Goal: Task Accomplishment & Management: Use online tool/utility

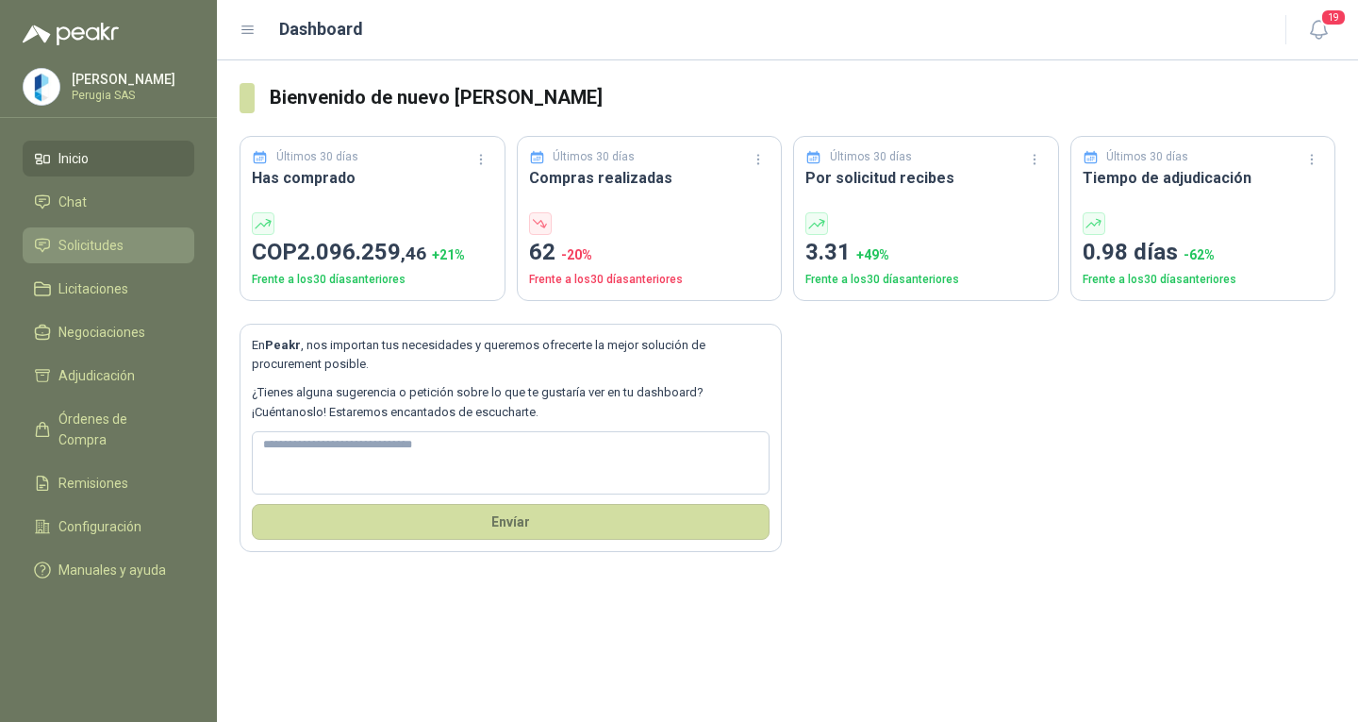
click at [81, 261] on link "Solicitudes" at bounding box center [109, 245] width 172 height 36
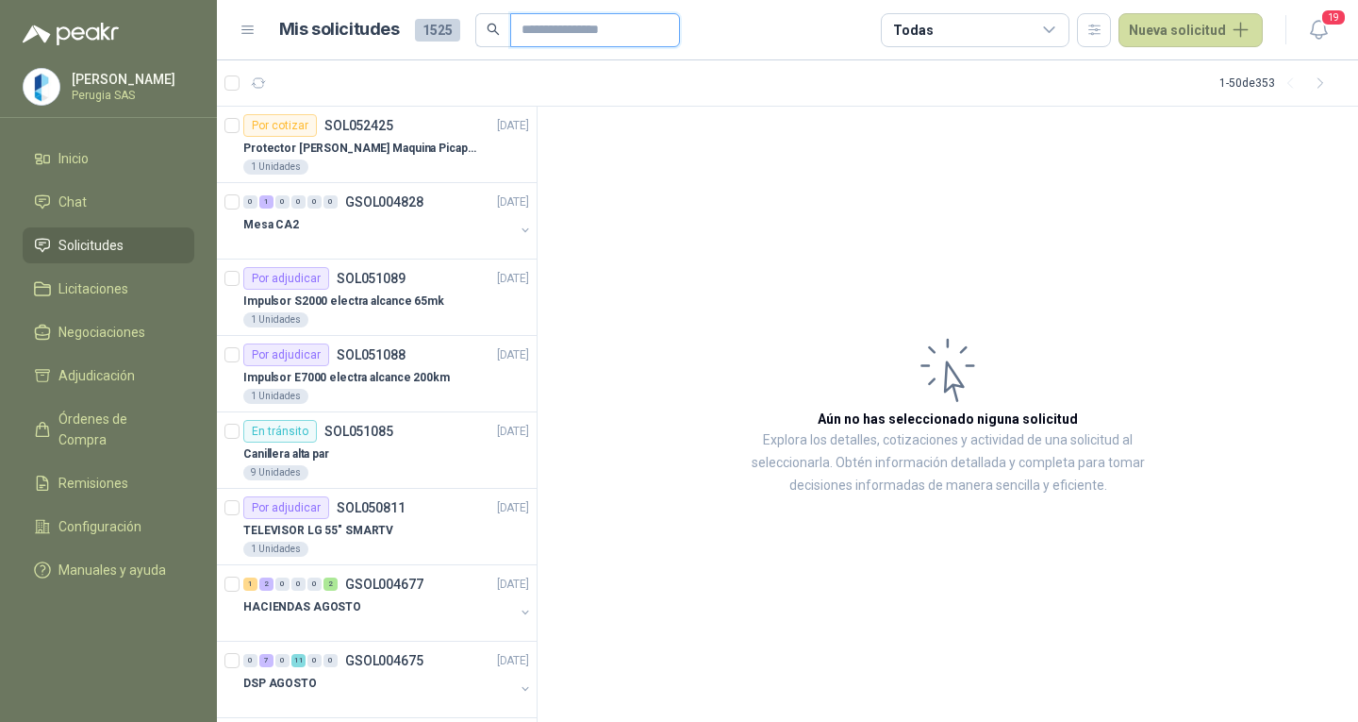
click at [566, 27] on input "text" at bounding box center [588, 30] width 132 height 32
type input "****"
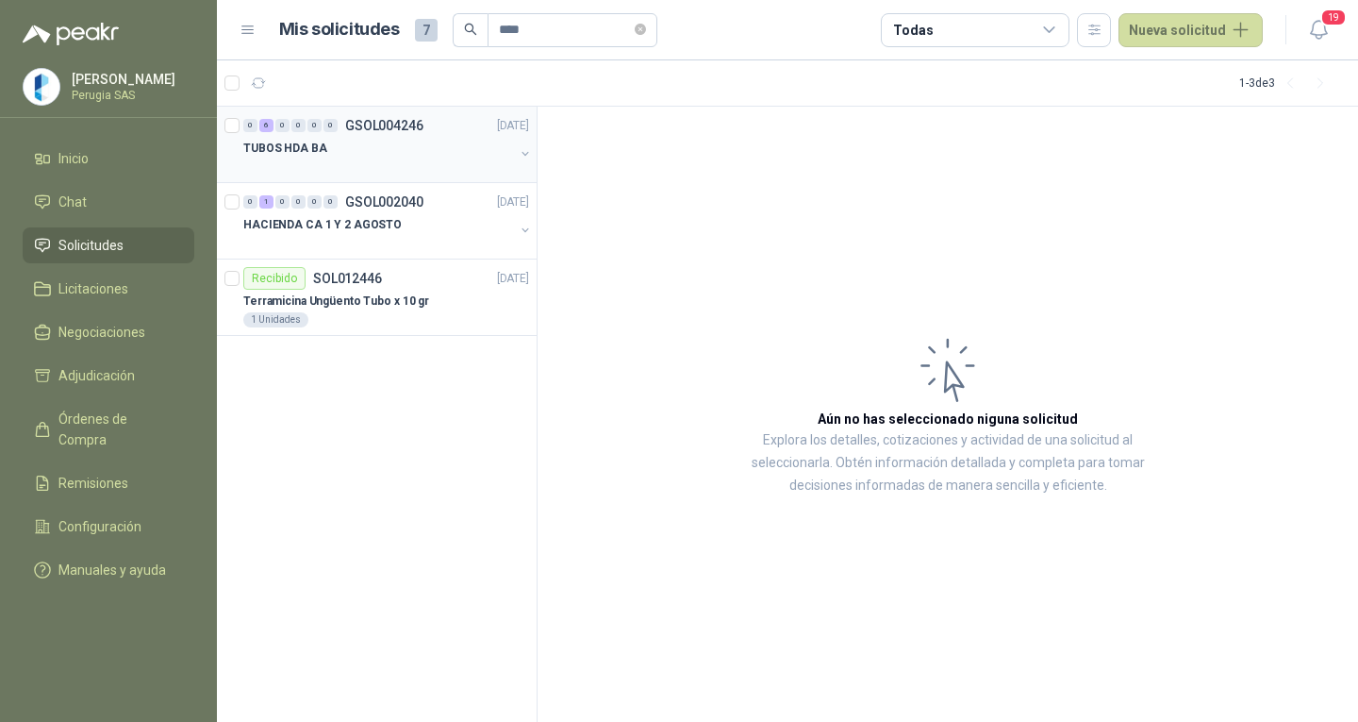
click at [390, 119] on p "GSOL004246" at bounding box center [384, 125] width 78 height 13
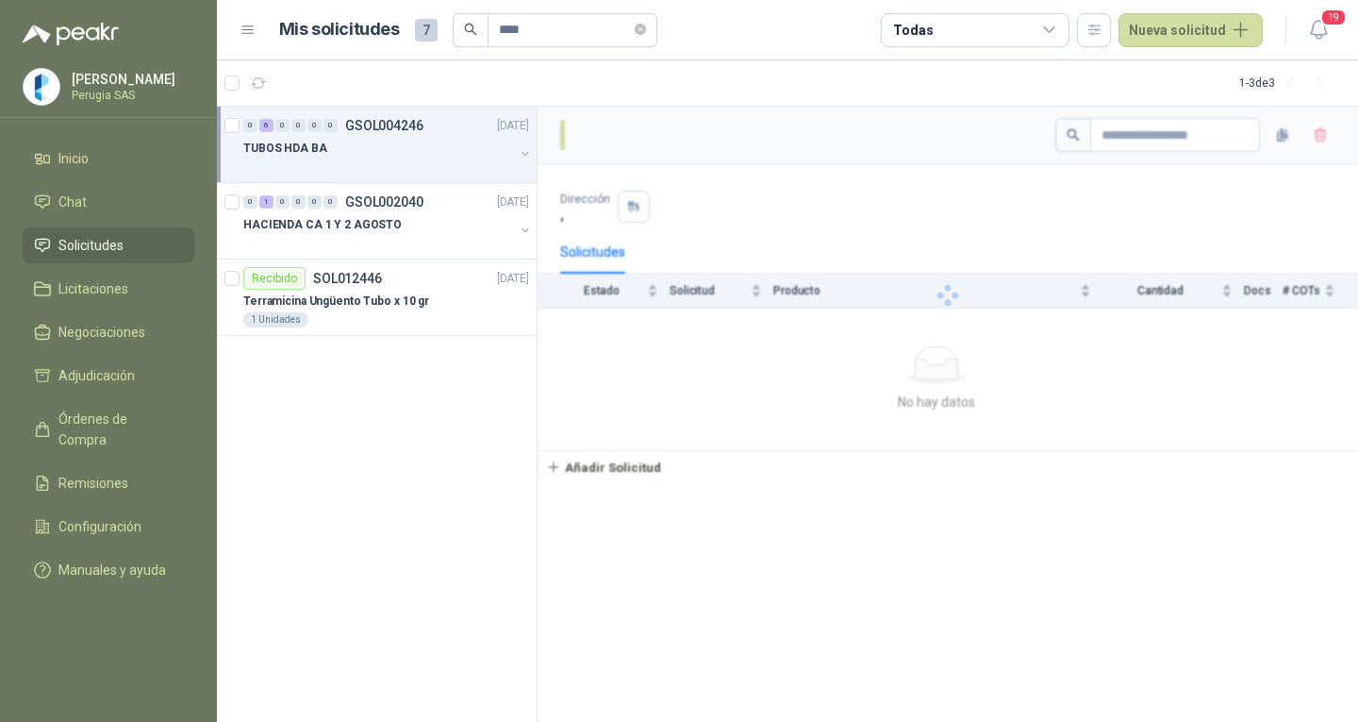
click at [390, 119] on p "GSOL004246" at bounding box center [384, 125] width 78 height 13
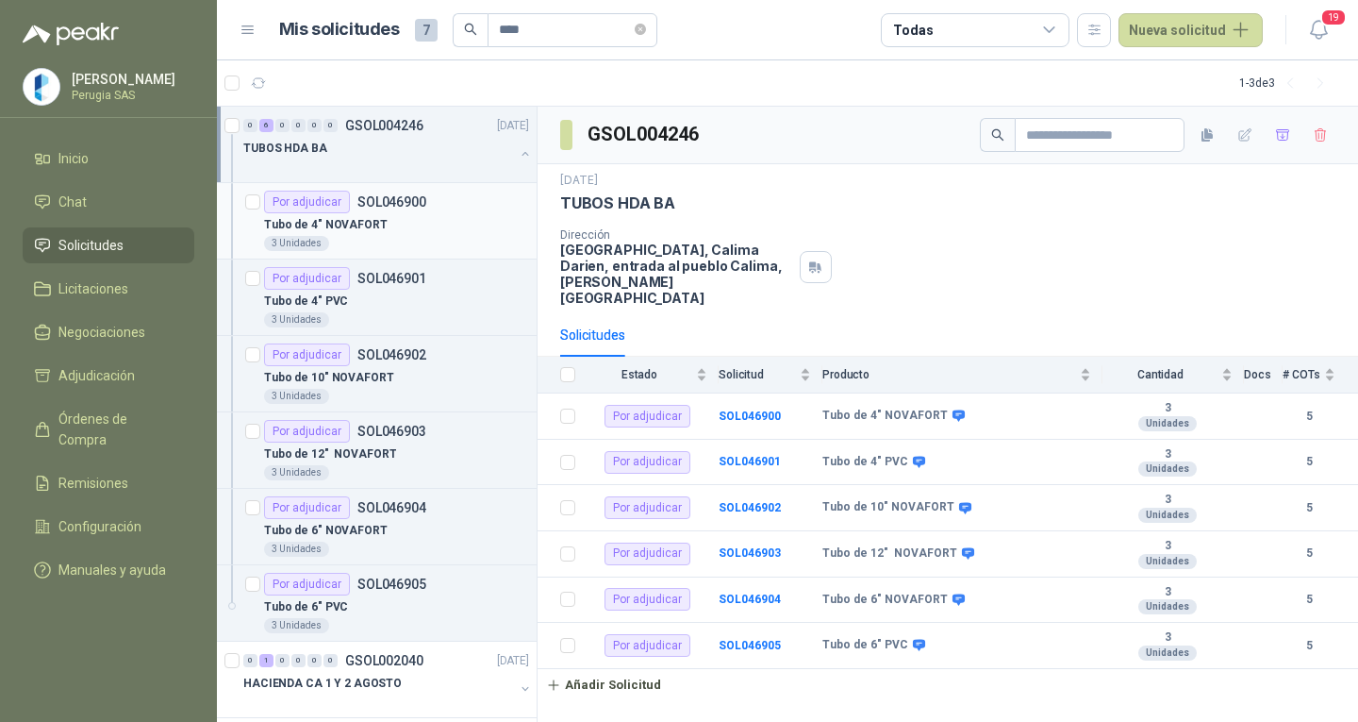
click at [377, 223] on div "Tubo de 4" NOVAFORT" at bounding box center [396, 224] width 265 height 23
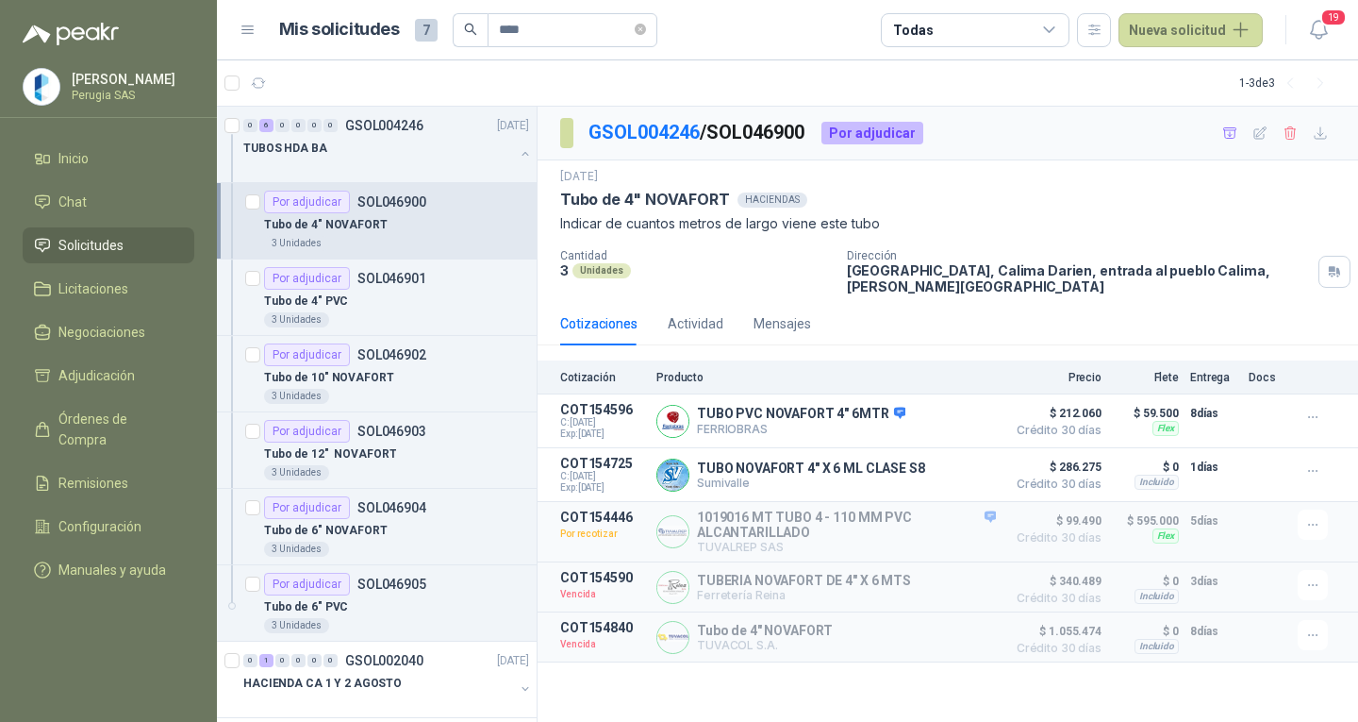
click at [371, 204] on p "SOL046900" at bounding box center [391, 201] width 69 height 13
click at [397, 158] on div "TUBOS HDA BA" at bounding box center [378, 148] width 271 height 23
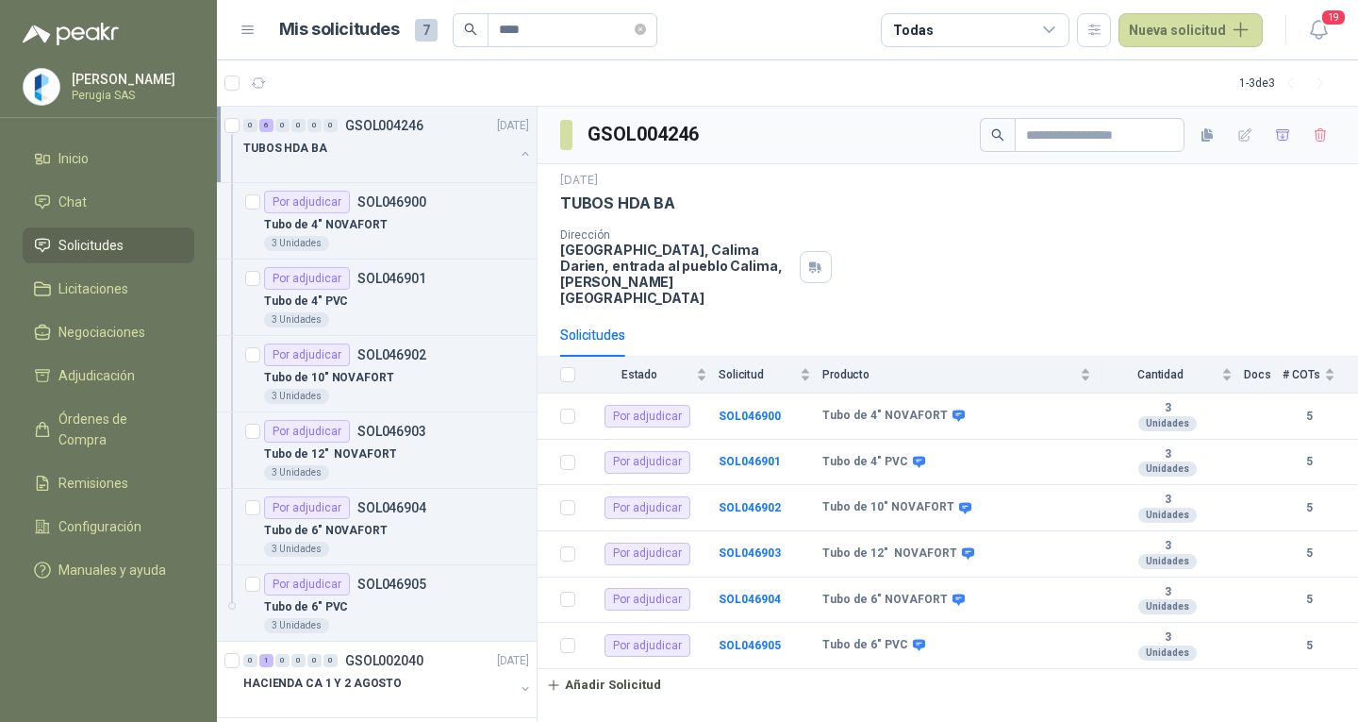
click at [390, 146] on div "TUBOS HDA BA" at bounding box center [378, 148] width 271 height 23
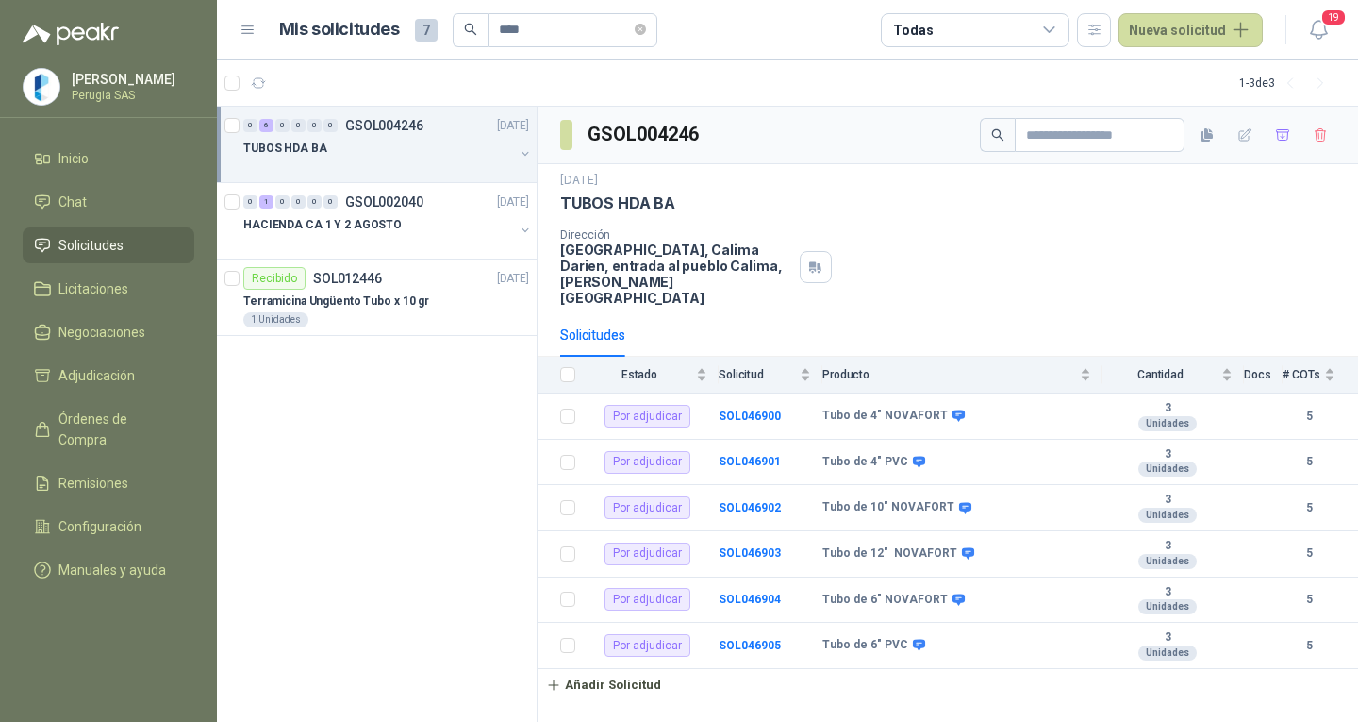
click at [394, 149] on div "TUBOS HDA BA" at bounding box center [378, 148] width 271 height 23
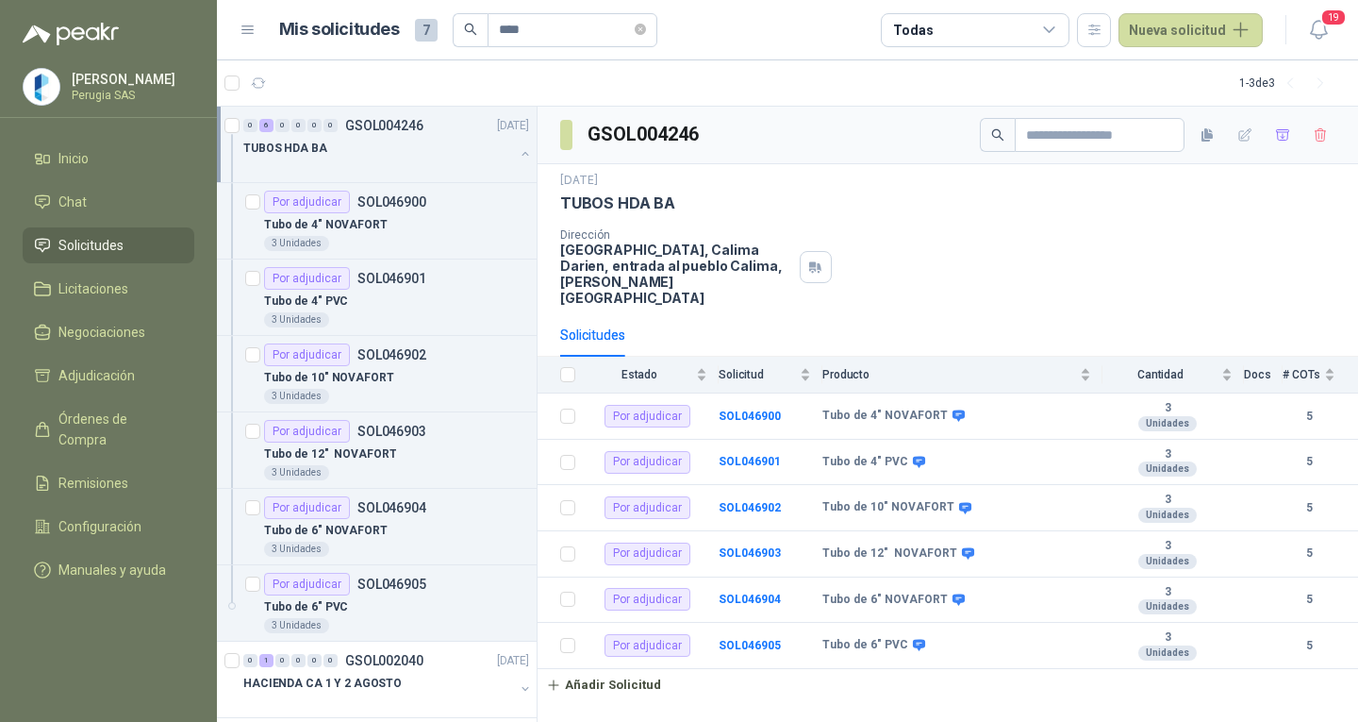
click at [385, 153] on div "TUBOS HDA BA" at bounding box center [378, 148] width 271 height 23
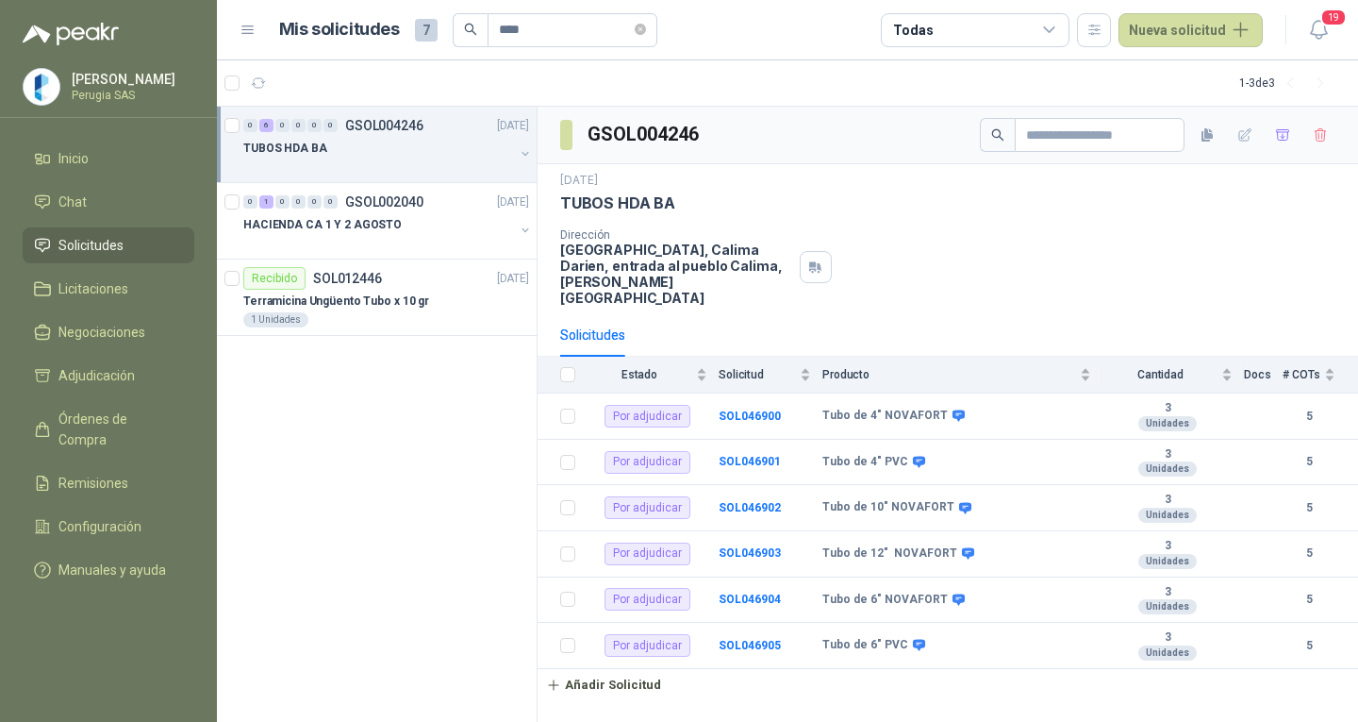
click at [392, 136] on div "0 6 0 0 0 0 GSOL004246 [DATE]" at bounding box center [388, 125] width 290 height 23
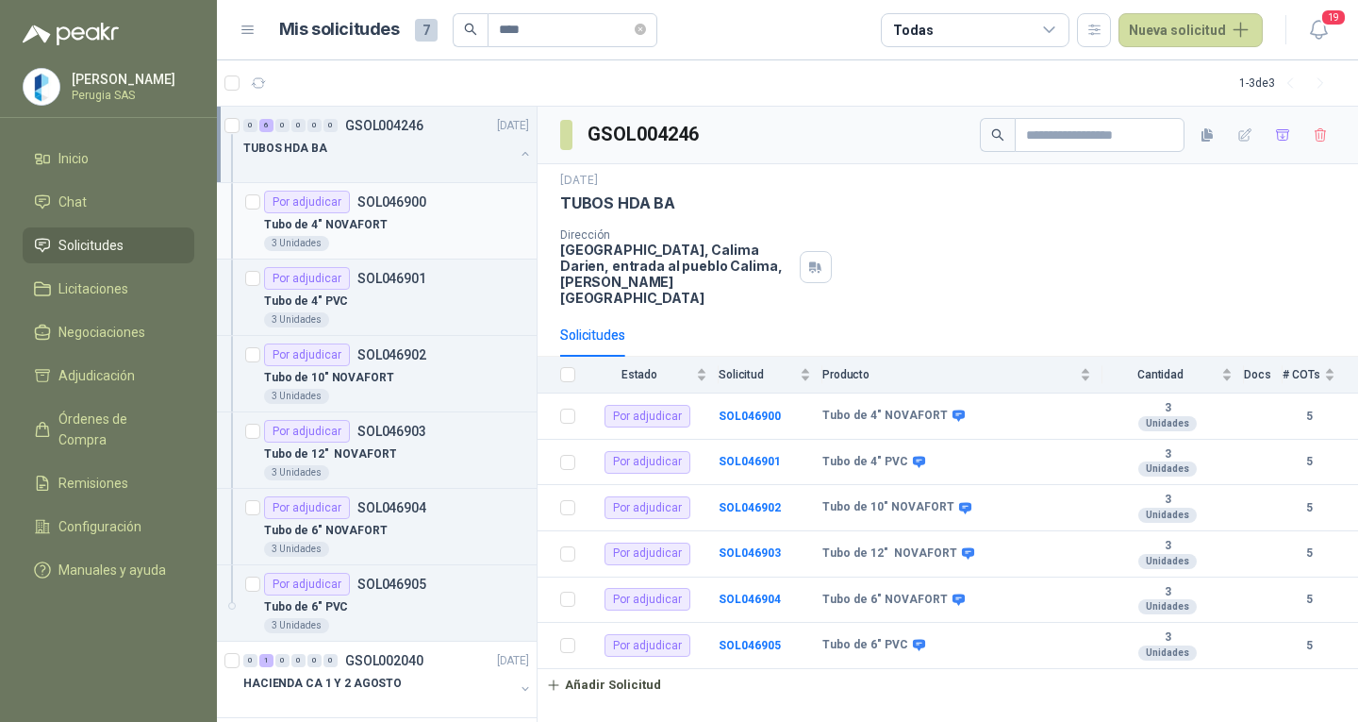
click at [443, 224] on div "Tubo de 4" NOVAFORT" at bounding box center [396, 224] width 265 height 23
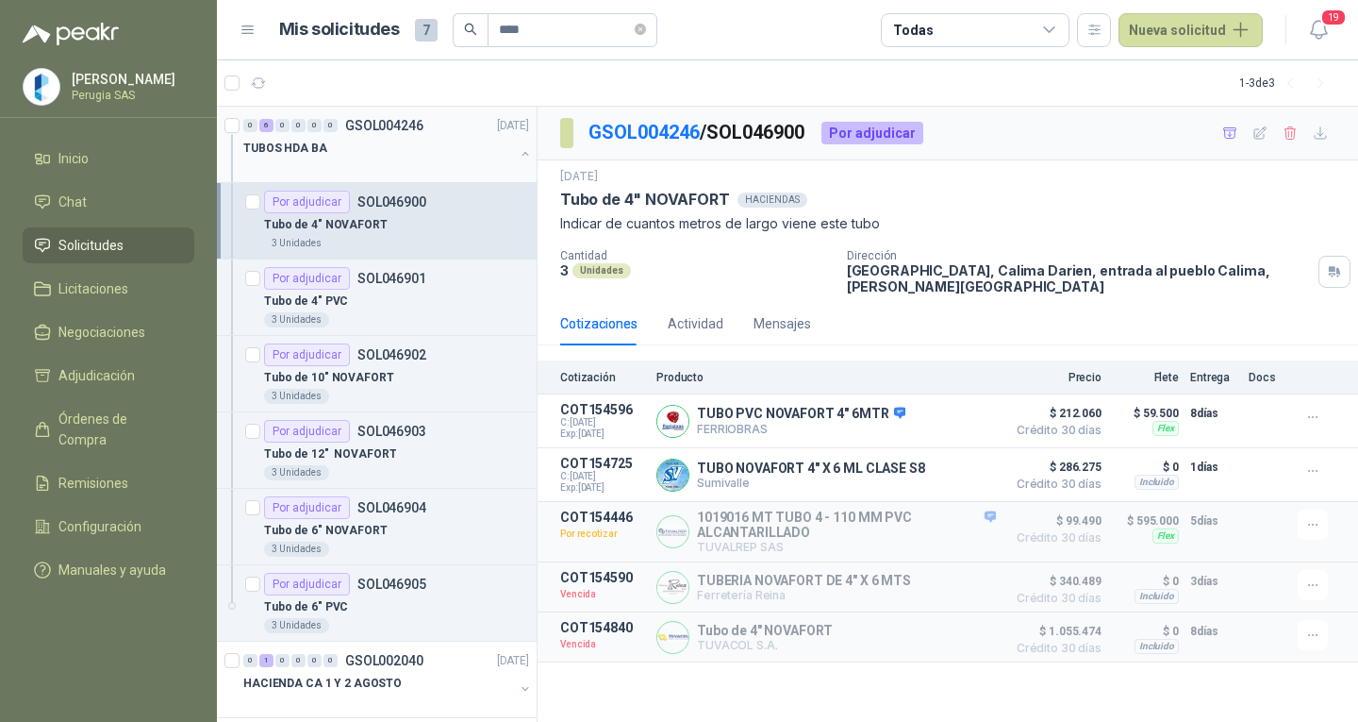
click at [407, 149] on div "TUBOS HDA BA" at bounding box center [378, 148] width 271 height 23
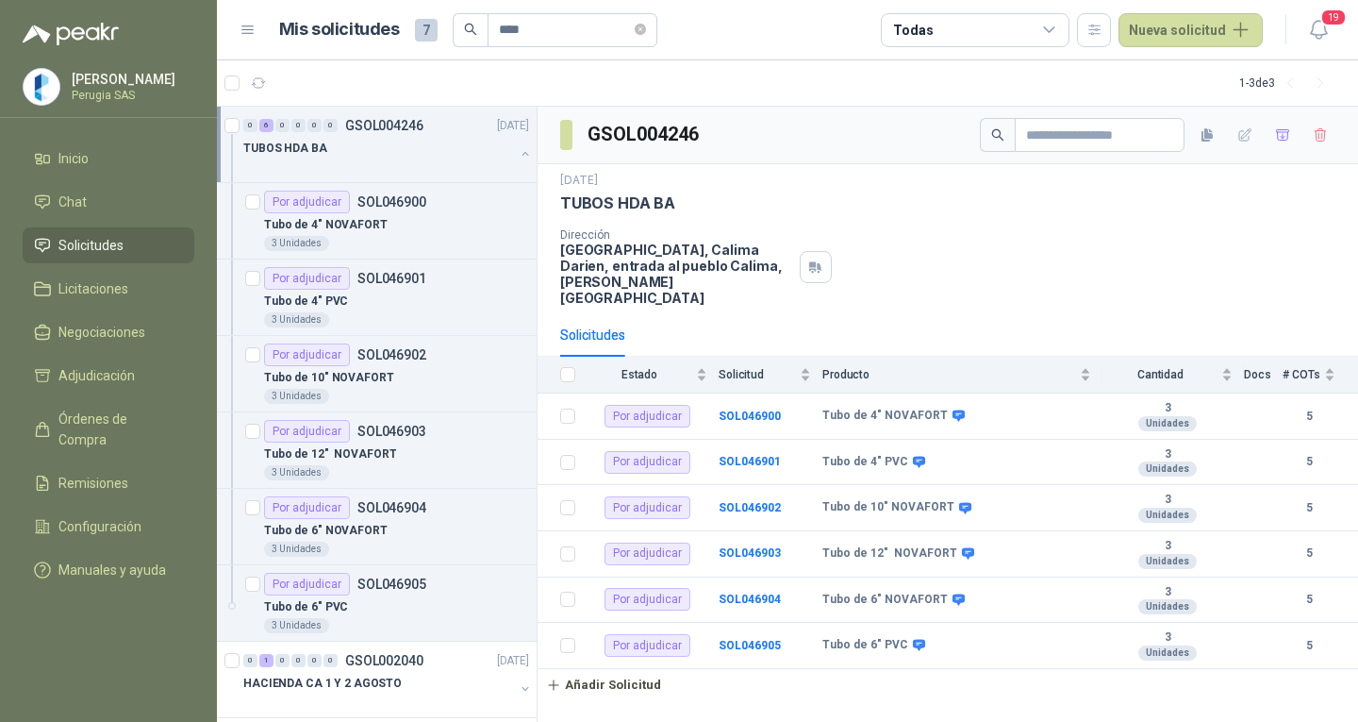
click at [390, 139] on div "TUBOS HDA BA" at bounding box center [378, 148] width 271 height 23
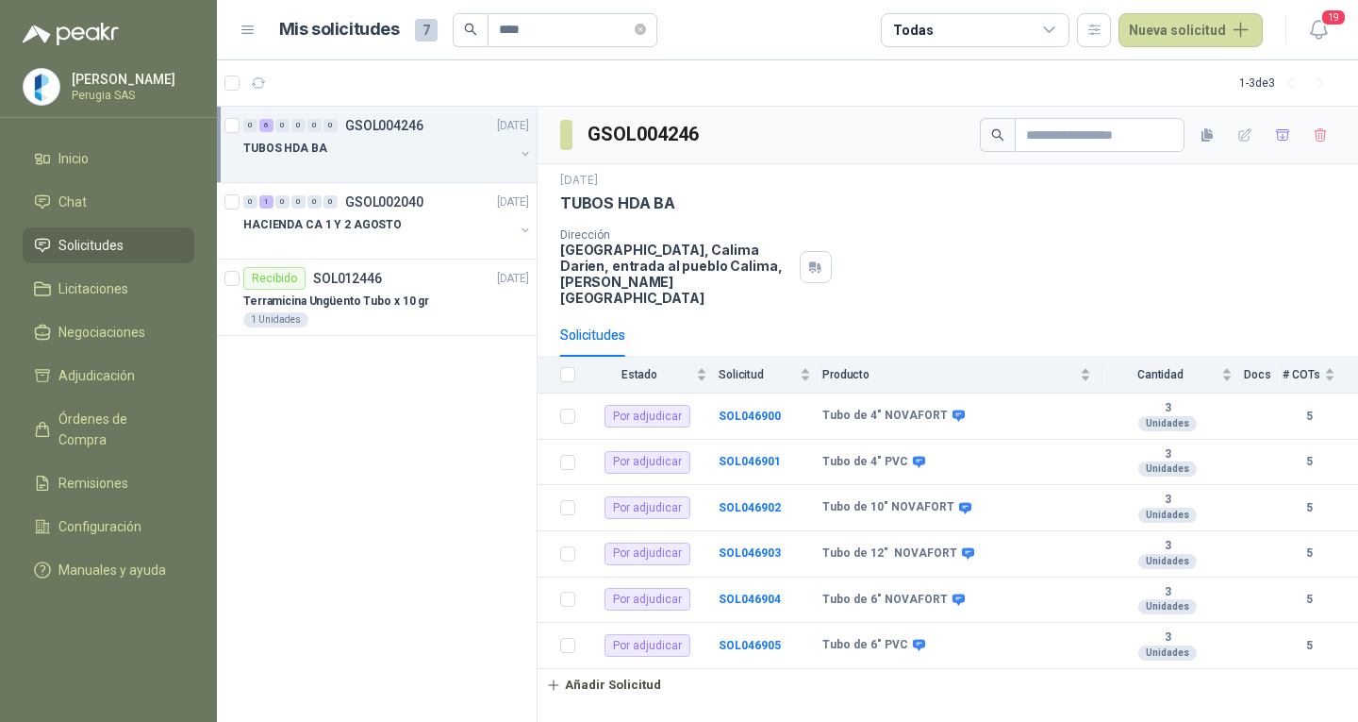
click at [390, 139] on div "TUBOS HDA BA" at bounding box center [378, 148] width 271 height 23
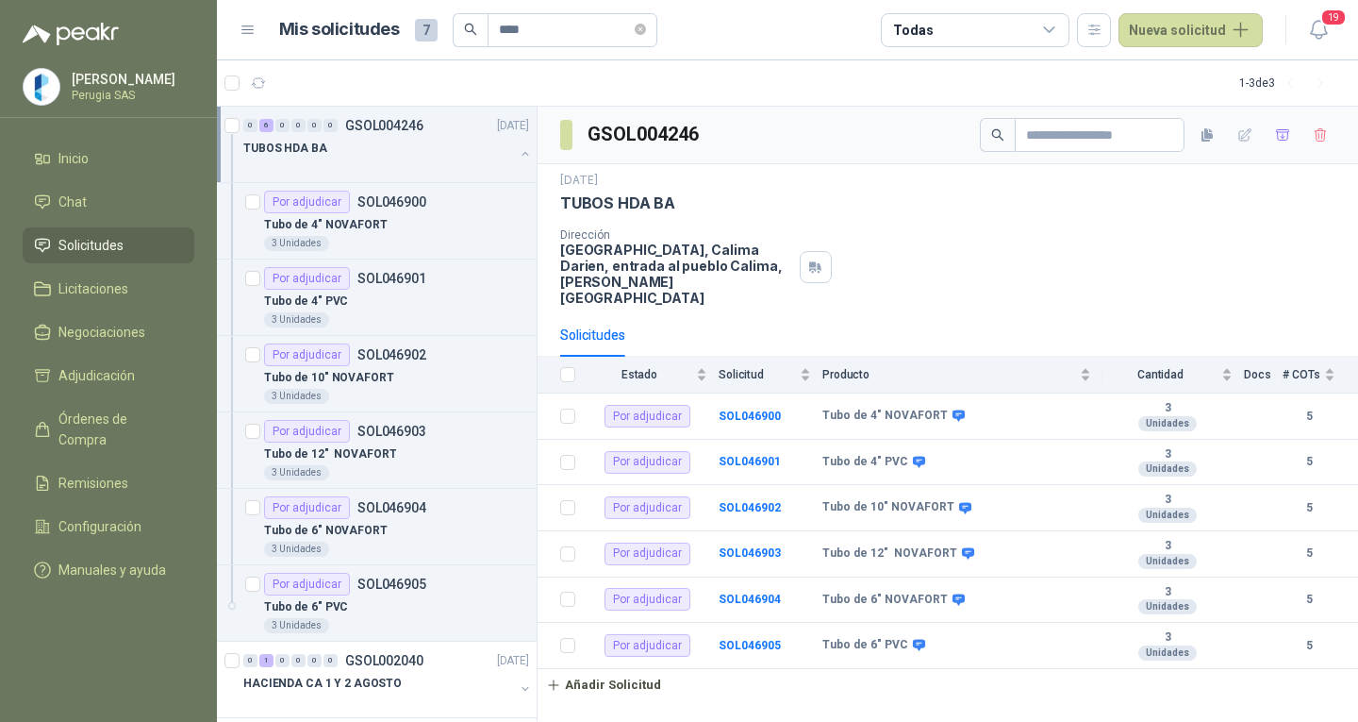
click at [370, 158] on div "TUBOS HDA BA" at bounding box center [378, 148] width 271 height 23
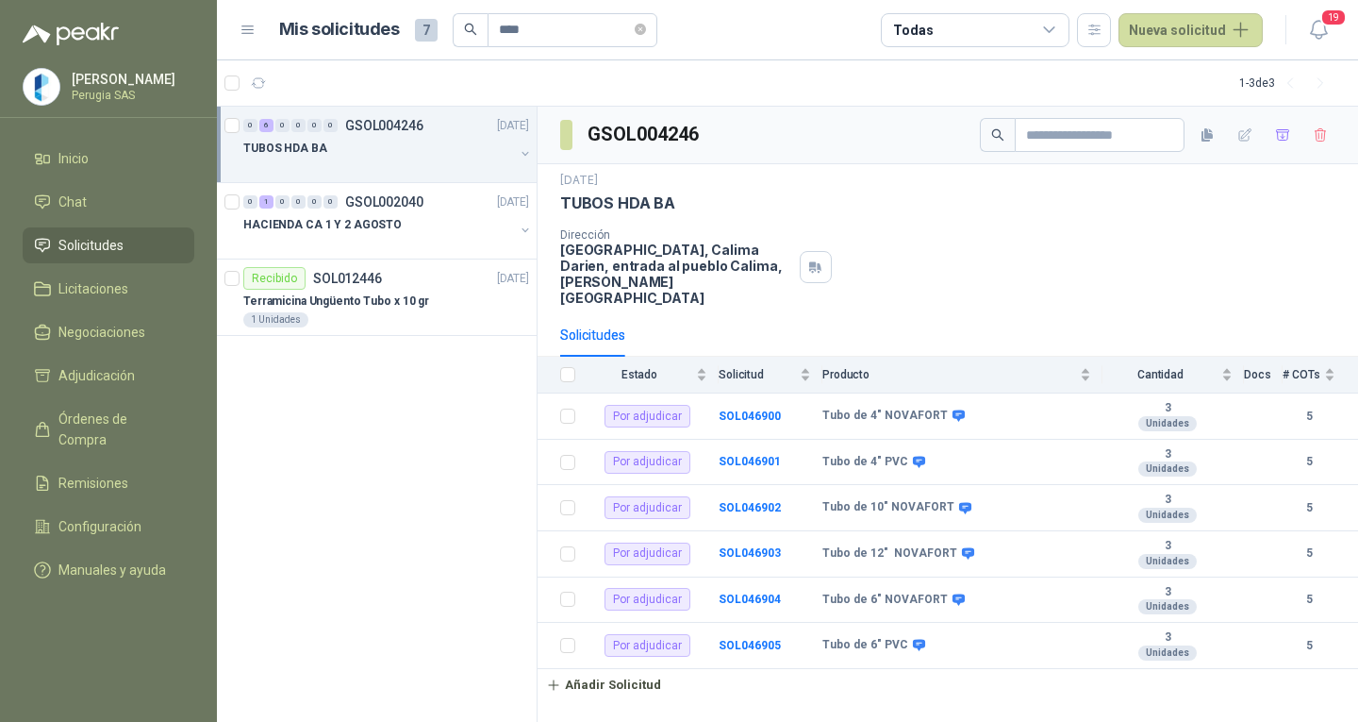
click at [393, 150] on div "TUBOS HDA BA" at bounding box center [378, 148] width 271 height 23
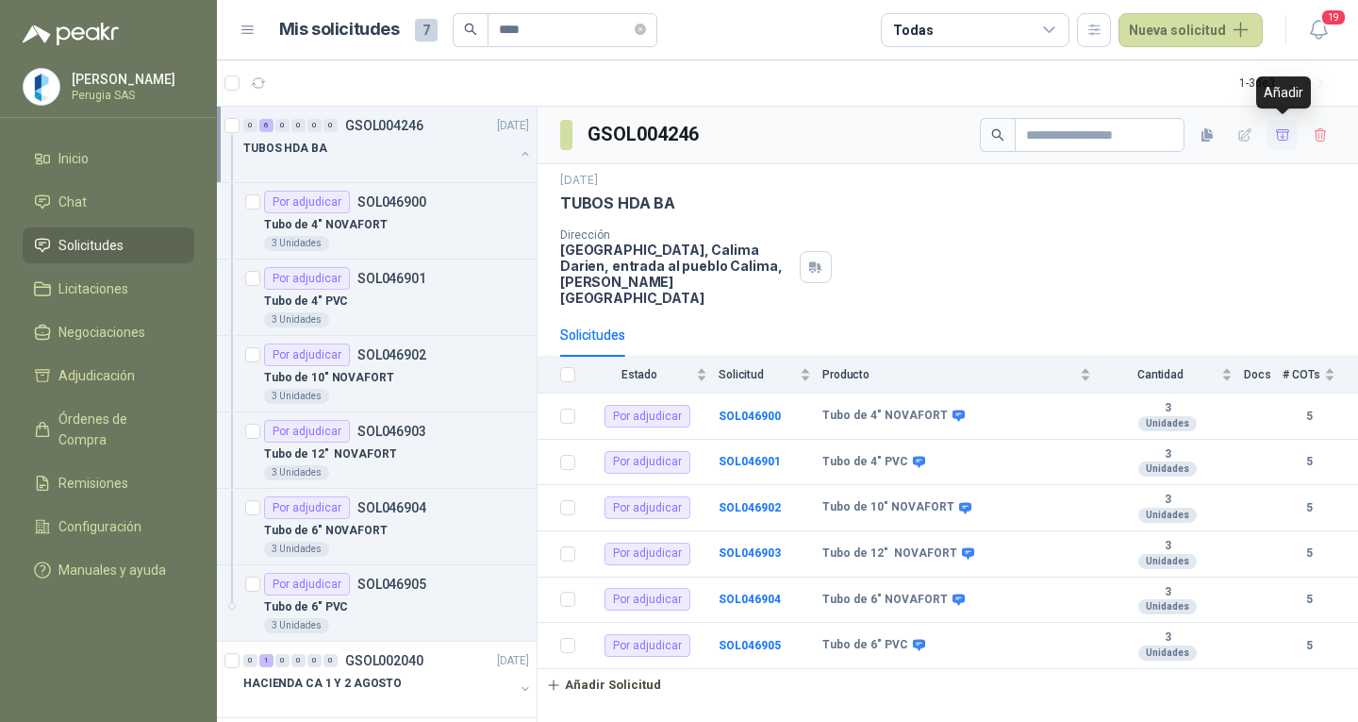
click at [1272, 137] on button "button" at bounding box center [1283, 135] width 30 height 30
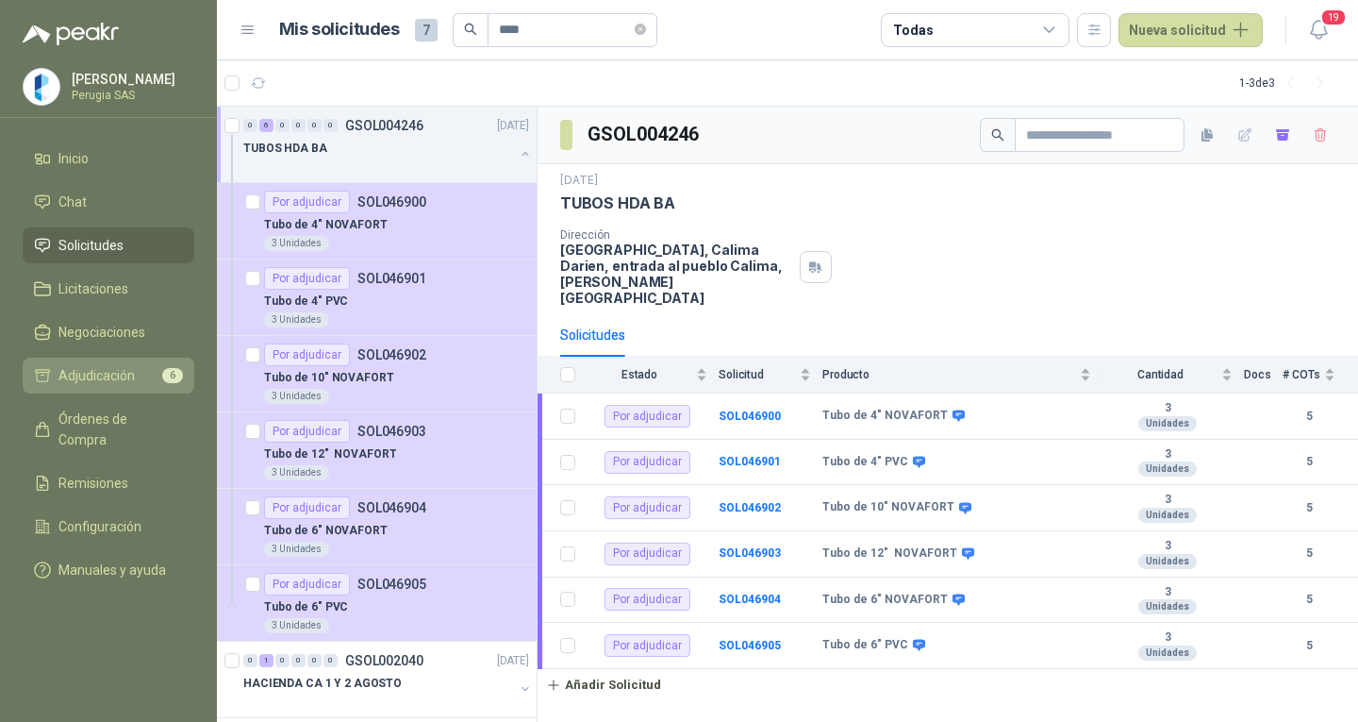
click at [117, 373] on span "Adjudicación" at bounding box center [96, 375] width 76 height 21
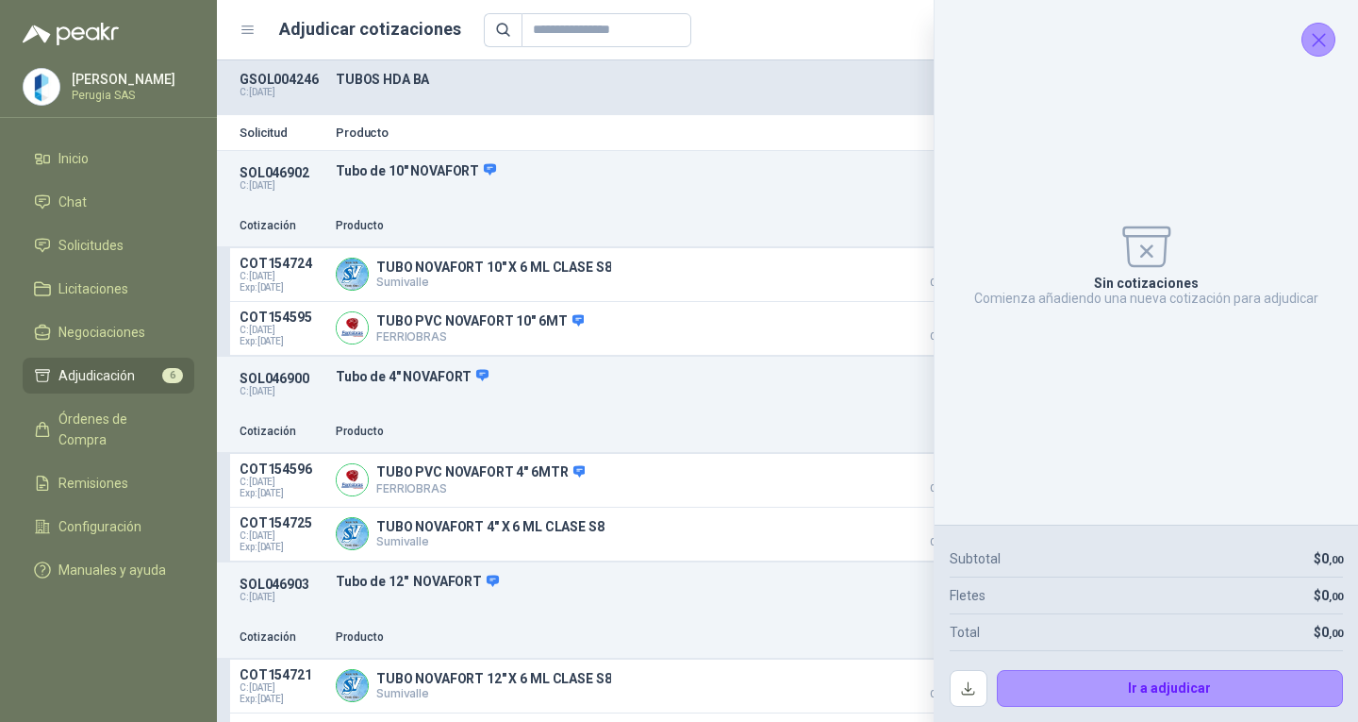
click at [1314, 46] on icon "Cerrar" at bounding box center [1319, 40] width 24 height 24
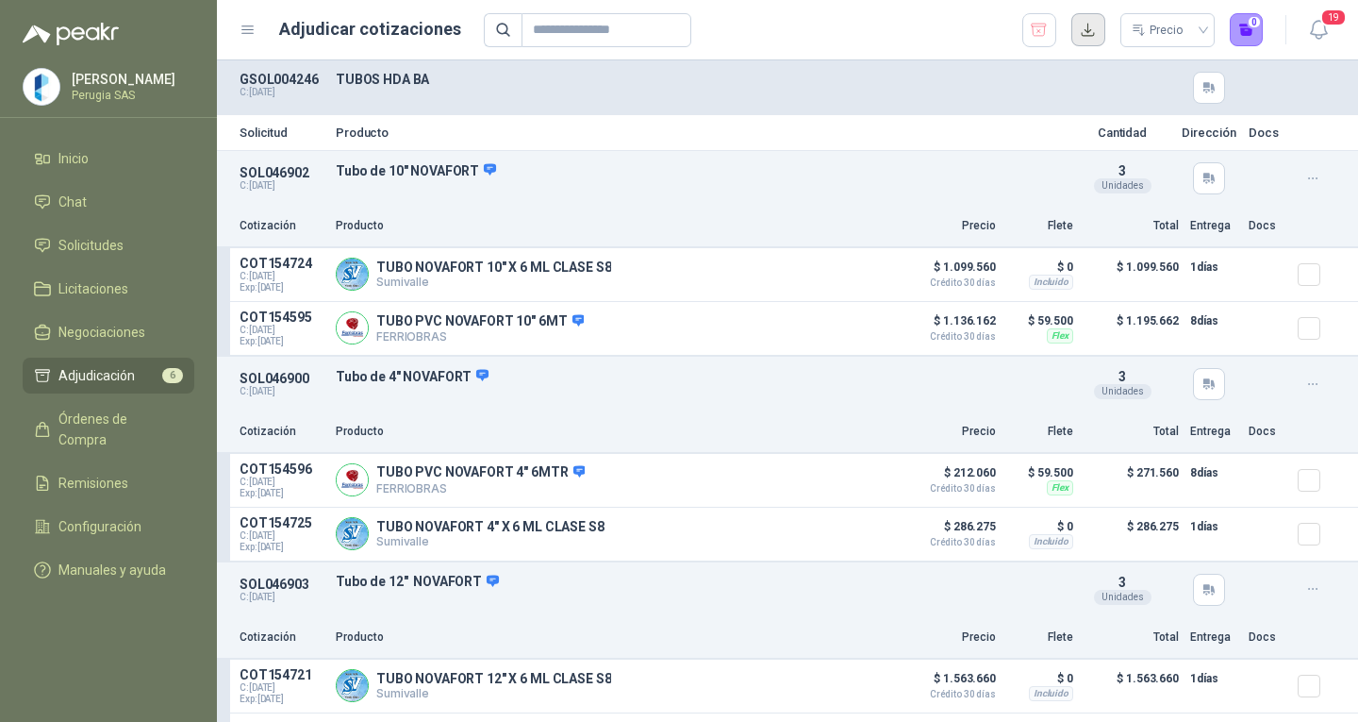
click at [1093, 31] on button "button" at bounding box center [1088, 30] width 34 height 34
drag, startPoint x: 74, startPoint y: 238, endPoint x: 76, endPoint y: 257, distance: 19.1
click at [74, 238] on link "Solicitudes" at bounding box center [109, 245] width 172 height 36
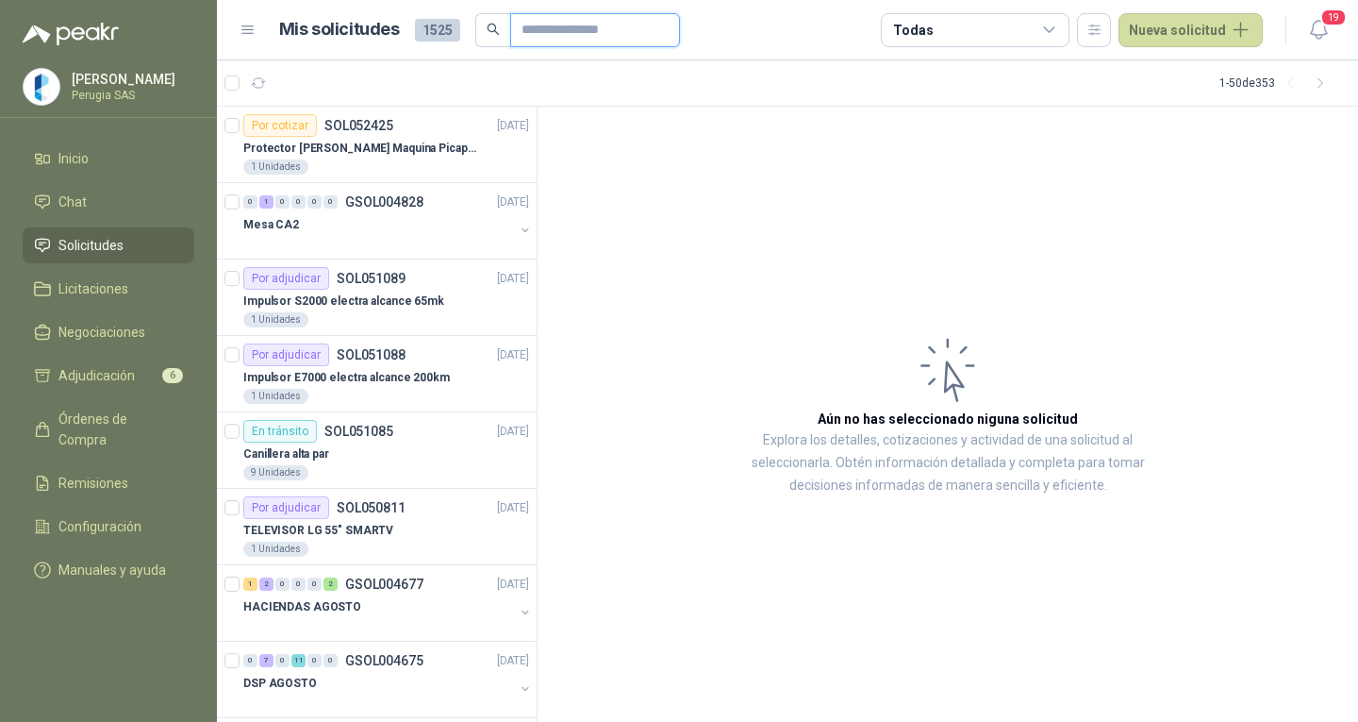
drag, startPoint x: 535, startPoint y: 16, endPoint x: 549, endPoint y: 29, distance: 19.4
click at [539, 16] on input "text" at bounding box center [588, 30] width 132 height 32
type input "****"
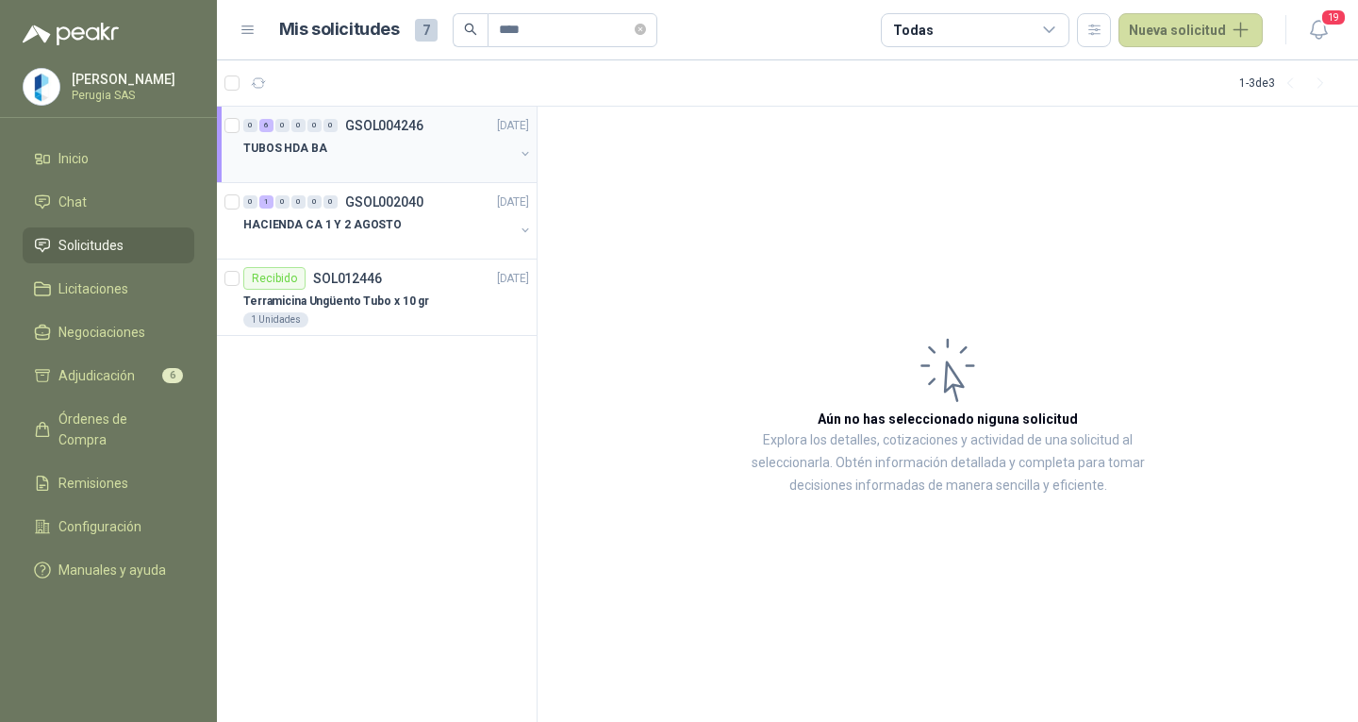
click at [329, 155] on div "TUBOS HDA BA" at bounding box center [378, 148] width 271 height 23
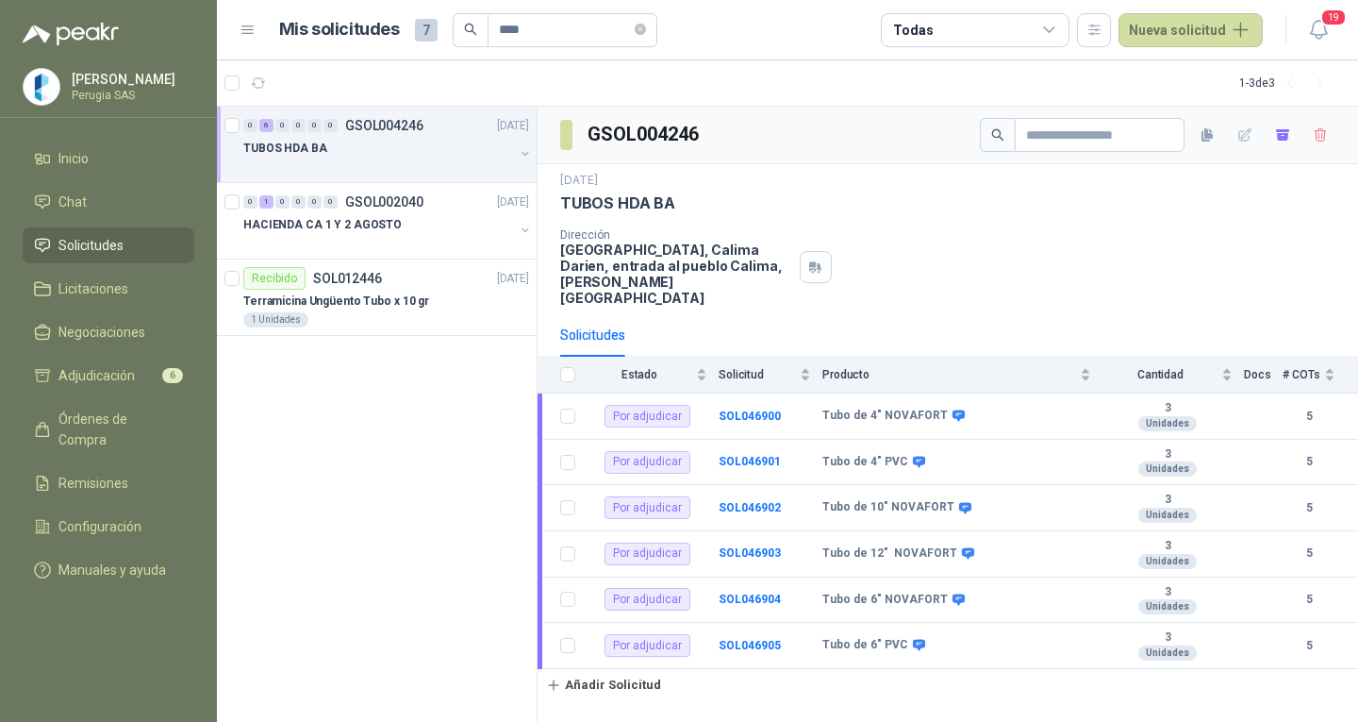
click at [455, 170] on div at bounding box center [378, 166] width 271 height 15
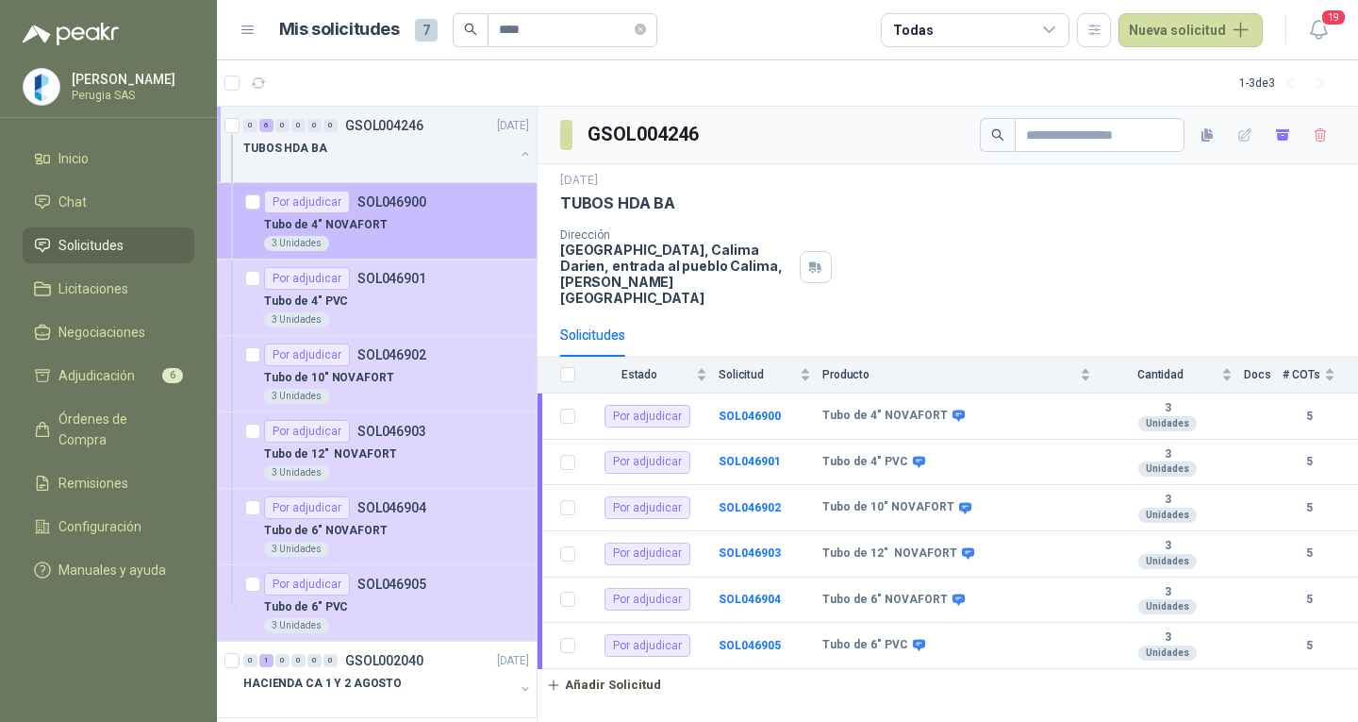
click at [390, 223] on div "Tubo de 4" NOVAFORT" at bounding box center [396, 224] width 265 height 23
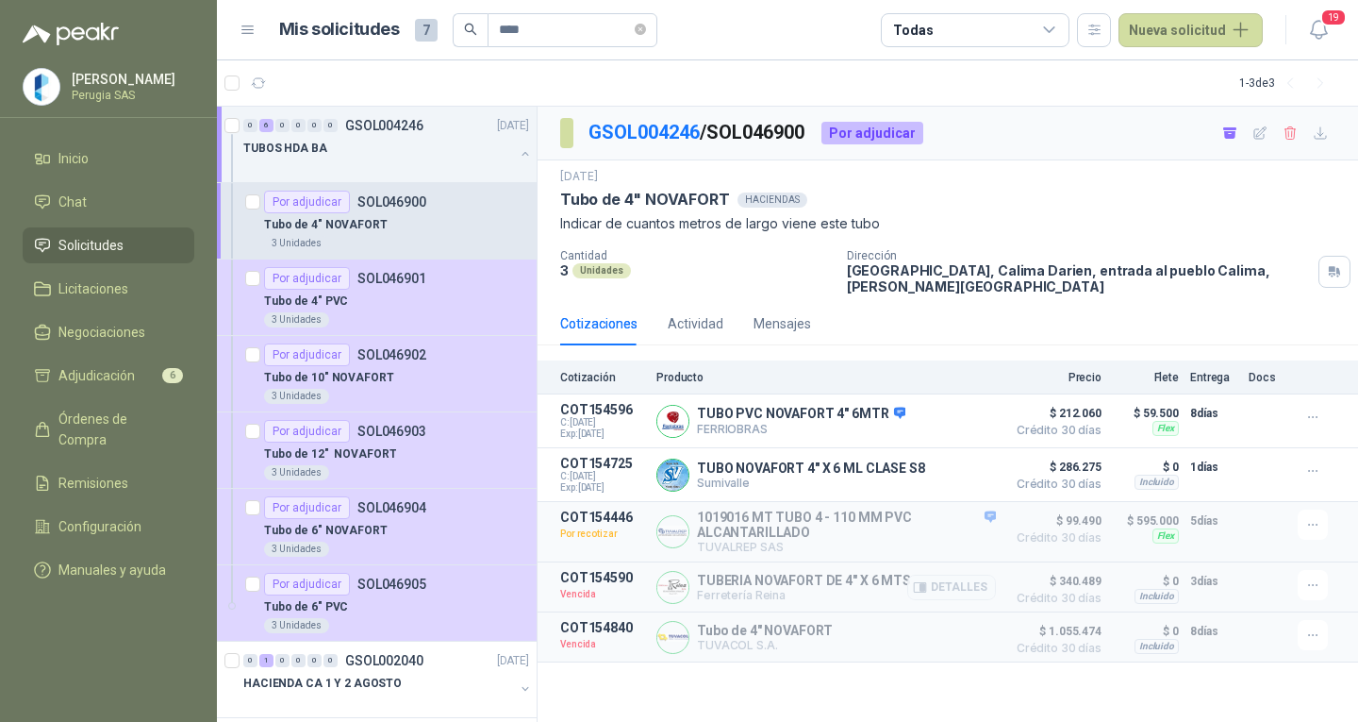
click at [733, 588] on p "TUBERIA NOVAFORT DE 4" X 6 MTS" at bounding box center [804, 580] width 214 height 15
click at [1313, 573] on button "button" at bounding box center [1313, 585] width 30 height 30
click at [1245, 551] on button "Solicitar Recotización" at bounding box center [1275, 547] width 151 height 30
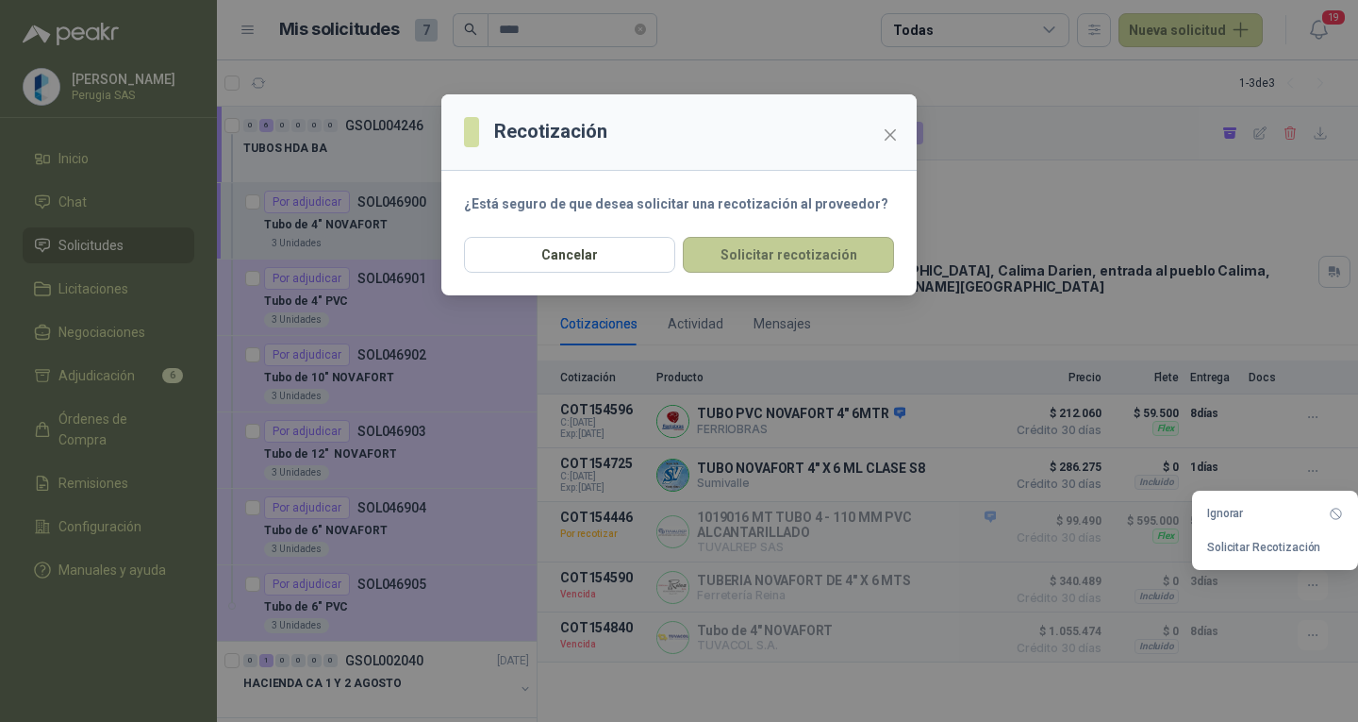
click at [808, 269] on button "Solicitar recotización" at bounding box center [788, 255] width 211 height 36
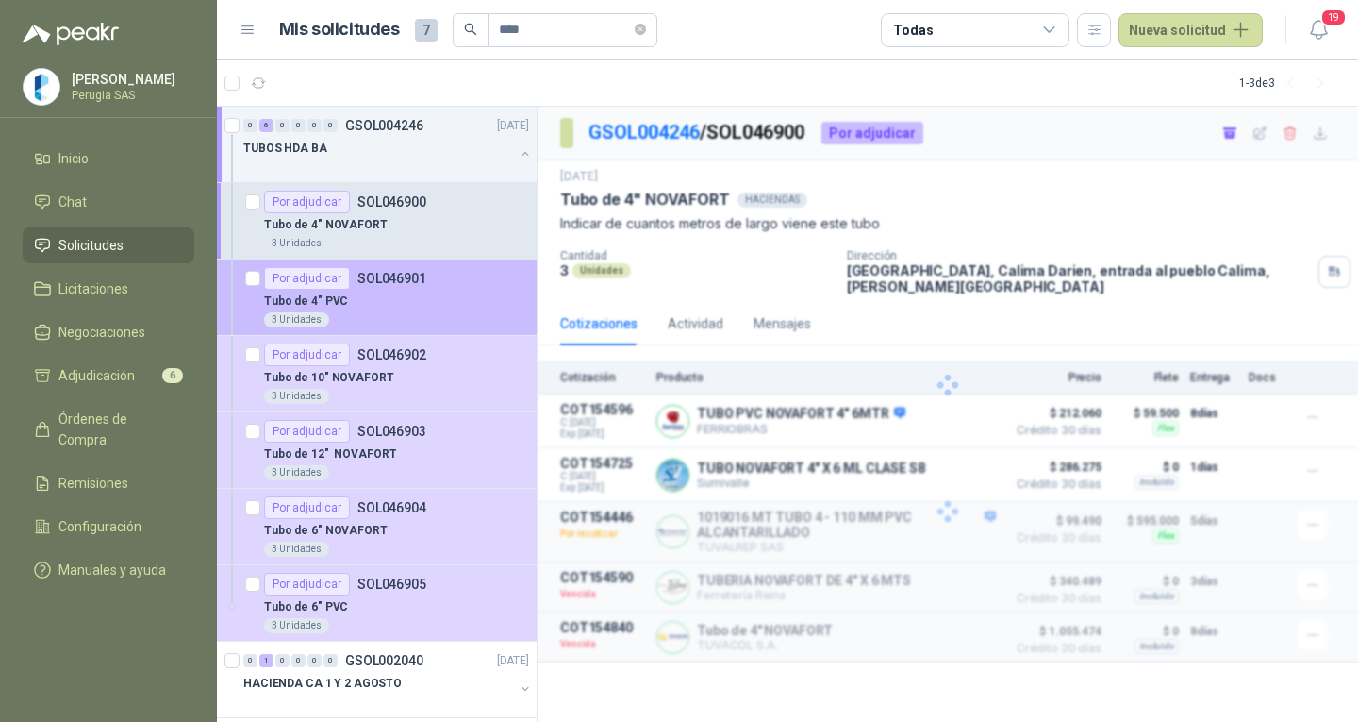
click at [407, 302] on body "[PERSON_NAME] [GEOGRAPHIC_DATA] SAS Inicio Chat Solicitudes Licitaciones Negoci…" at bounding box center [679, 361] width 1358 height 722
click at [407, 303] on div "Tubo de 4" PVC" at bounding box center [396, 301] width 265 height 23
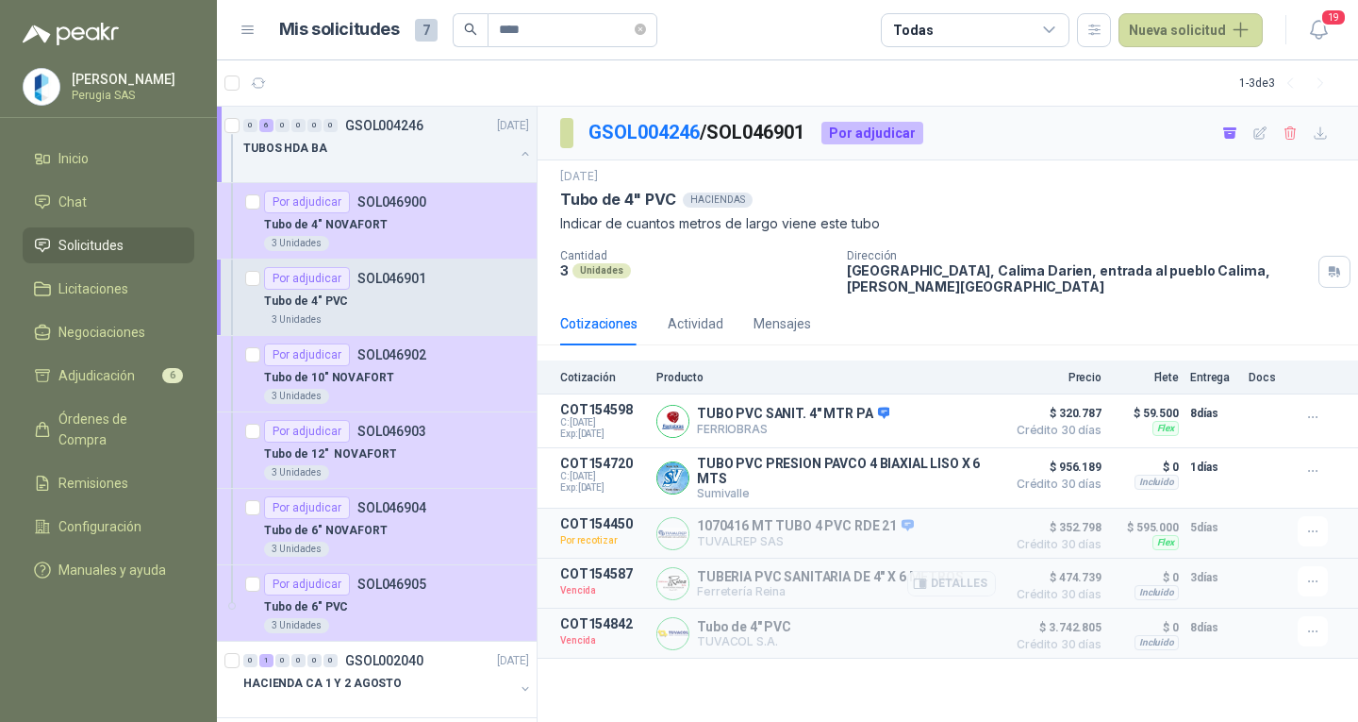
click at [1328, 586] on div at bounding box center [1317, 581] width 38 height 30
click at [1313, 584] on icon "button" at bounding box center [1313, 581] width 16 height 16
click at [1304, 537] on button "Solicitar Recotización" at bounding box center [1275, 543] width 151 height 30
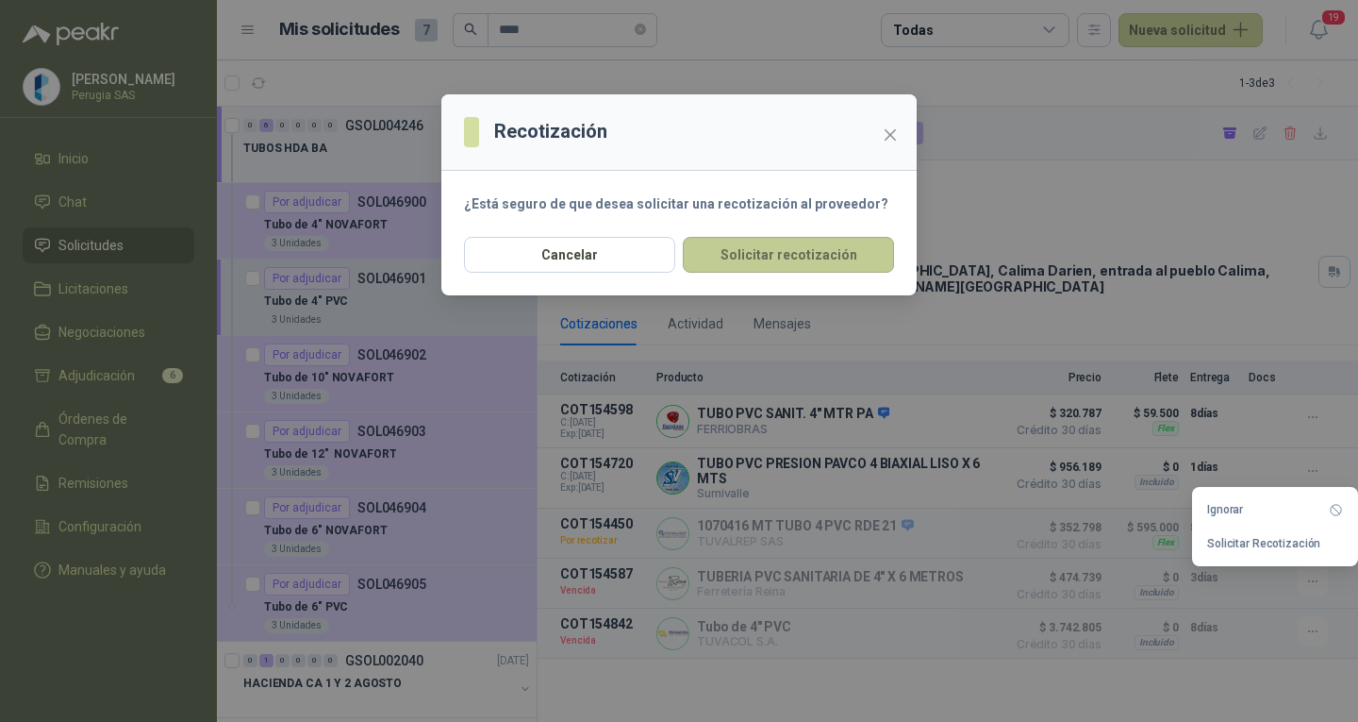
click at [789, 267] on button "Solicitar recotización" at bounding box center [788, 255] width 211 height 36
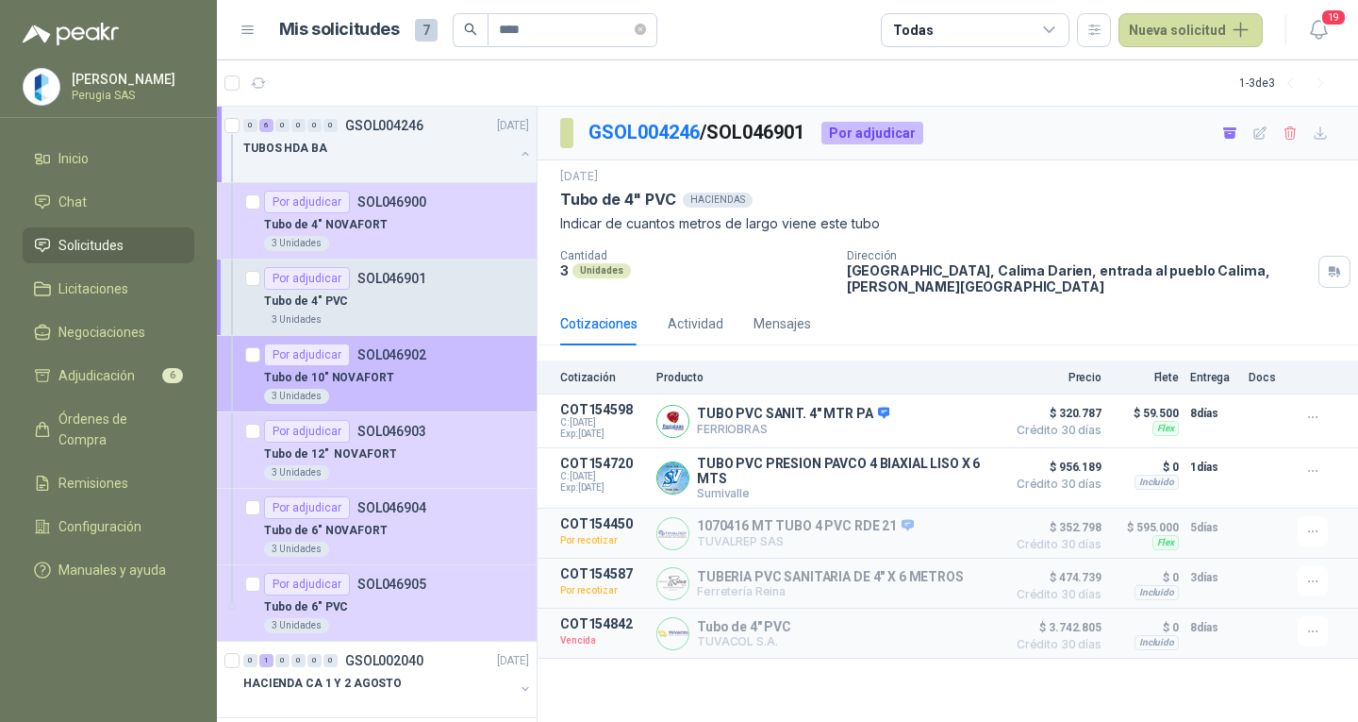
click at [401, 386] on div "Tubo de 10" NOVAFORT" at bounding box center [396, 377] width 265 height 23
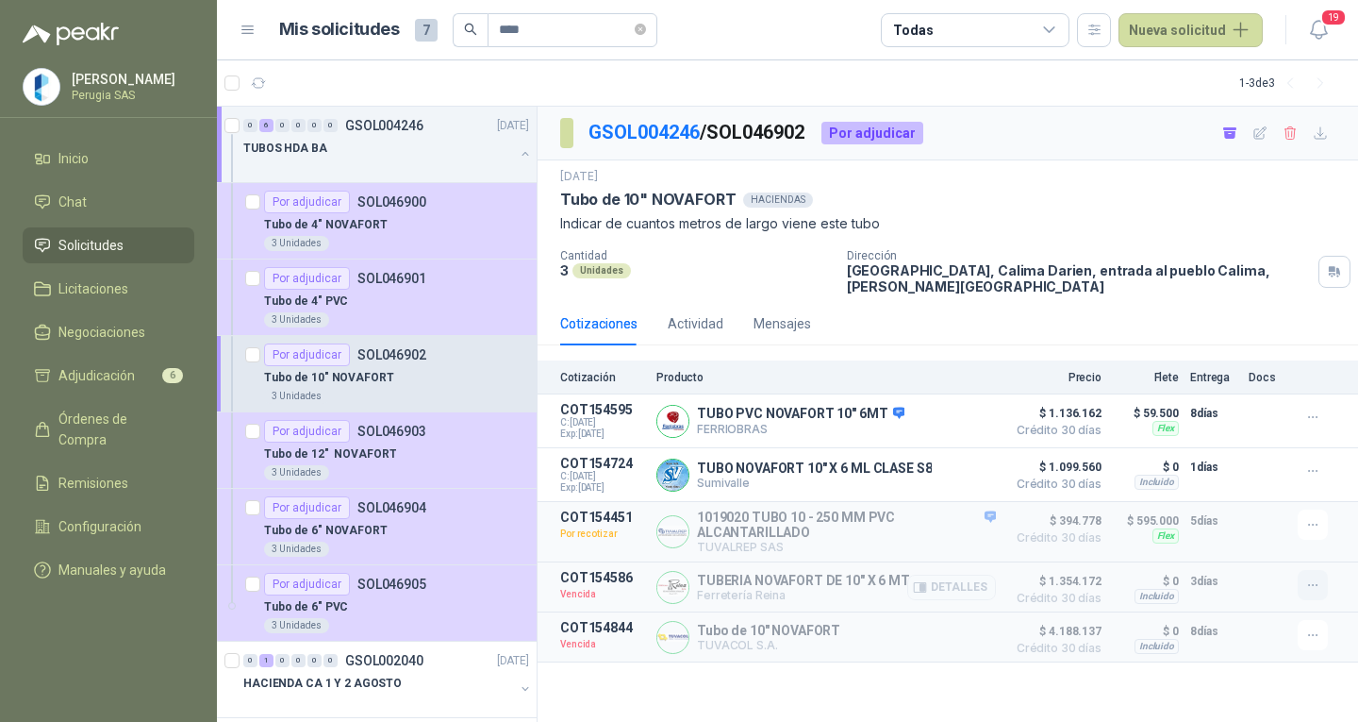
click at [1311, 593] on icon "button" at bounding box center [1313, 585] width 16 height 16
click at [1288, 549] on button "Solicitar Recotización" at bounding box center [1275, 547] width 151 height 30
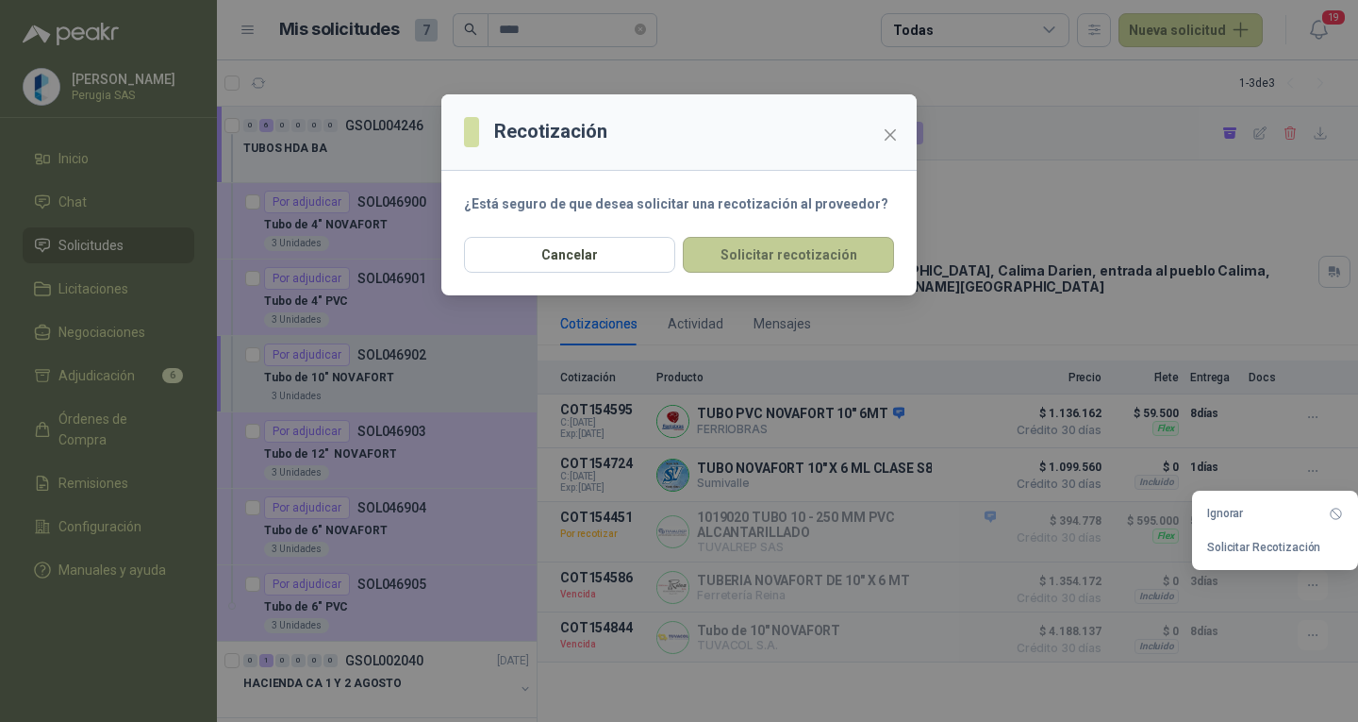
click at [847, 266] on button "Solicitar recotización" at bounding box center [788, 255] width 211 height 36
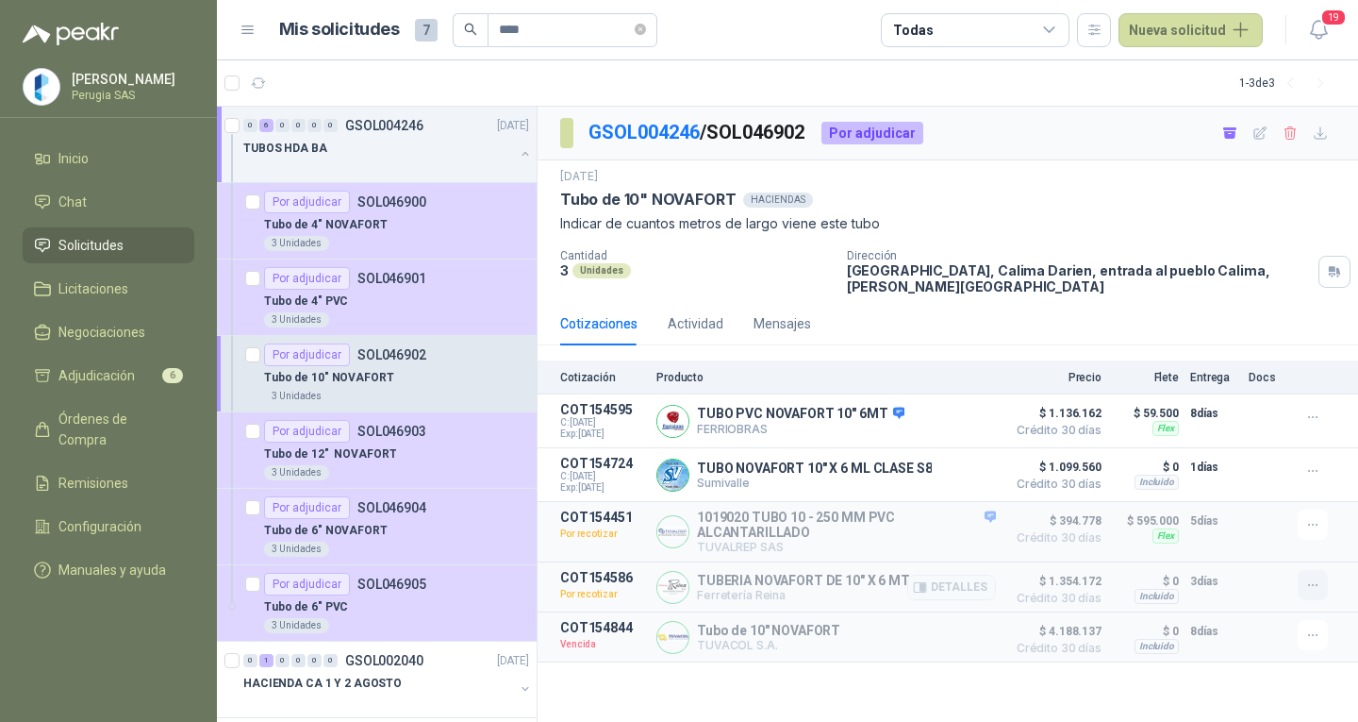
click at [1303, 597] on button "button" at bounding box center [1313, 585] width 30 height 30
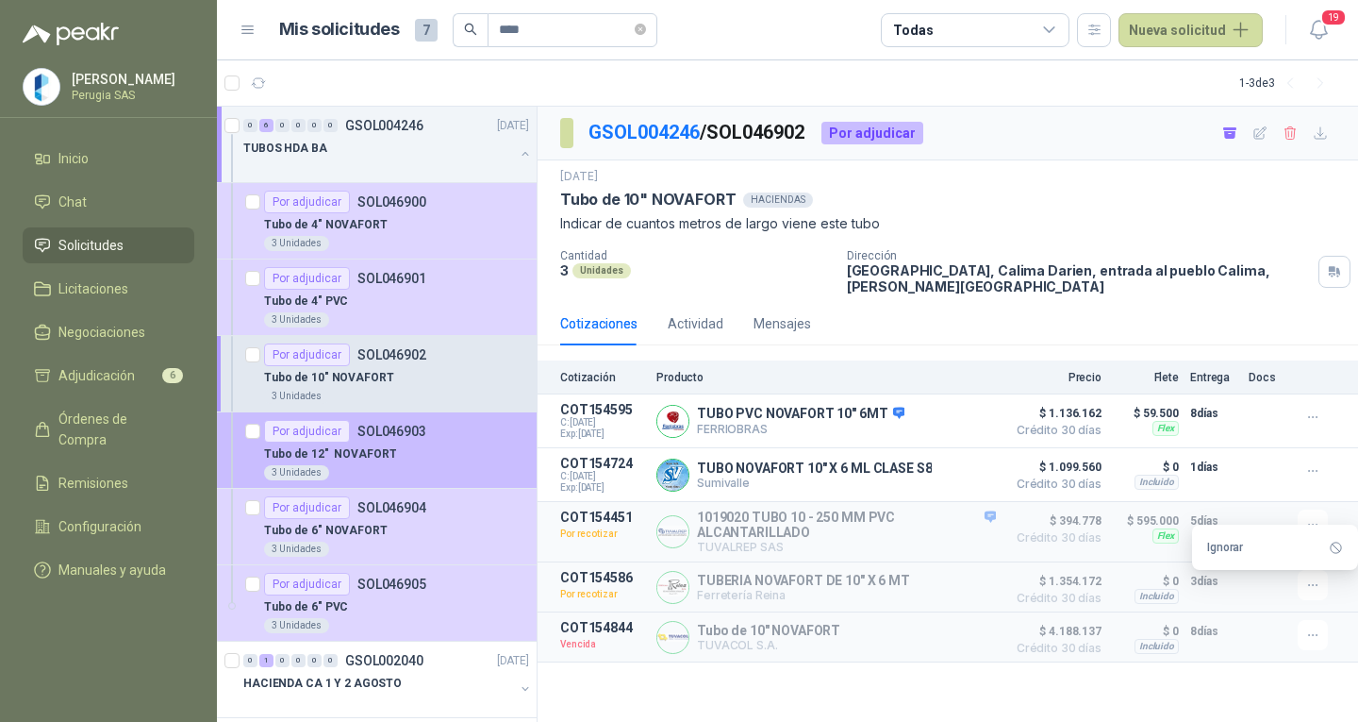
click at [437, 457] on div "Tubo de 12" NOVAFORT" at bounding box center [396, 453] width 265 height 23
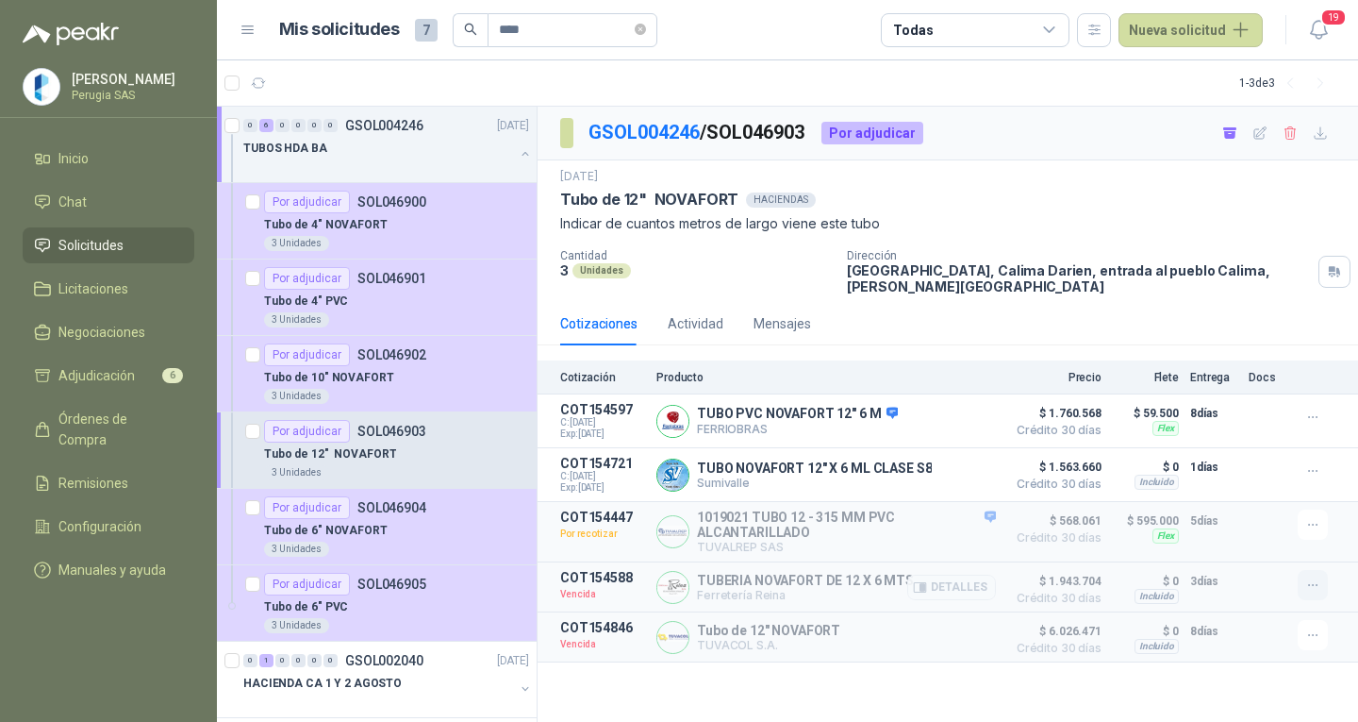
click at [1309, 591] on icon "button" at bounding box center [1313, 585] width 16 height 16
click at [1284, 556] on button "Solicitar Recotización" at bounding box center [1275, 547] width 151 height 30
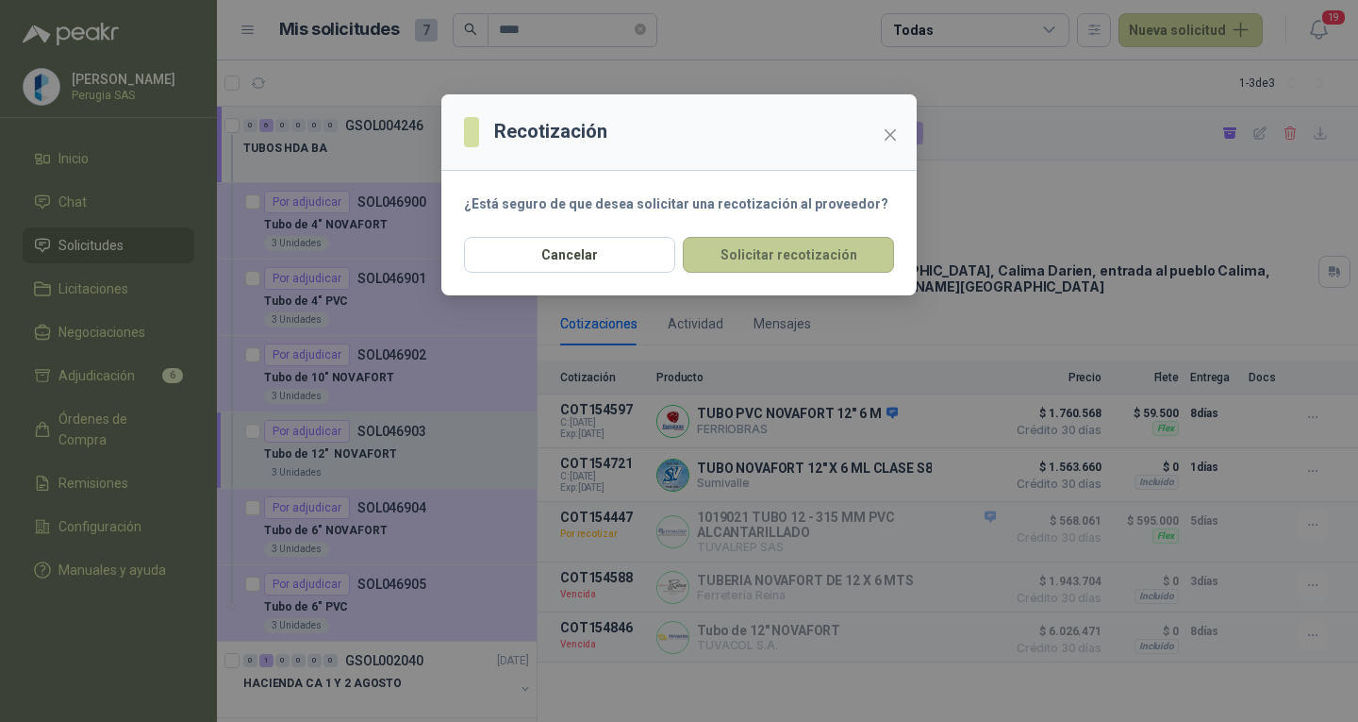
click at [844, 255] on button "Solicitar recotización" at bounding box center [788, 255] width 211 height 36
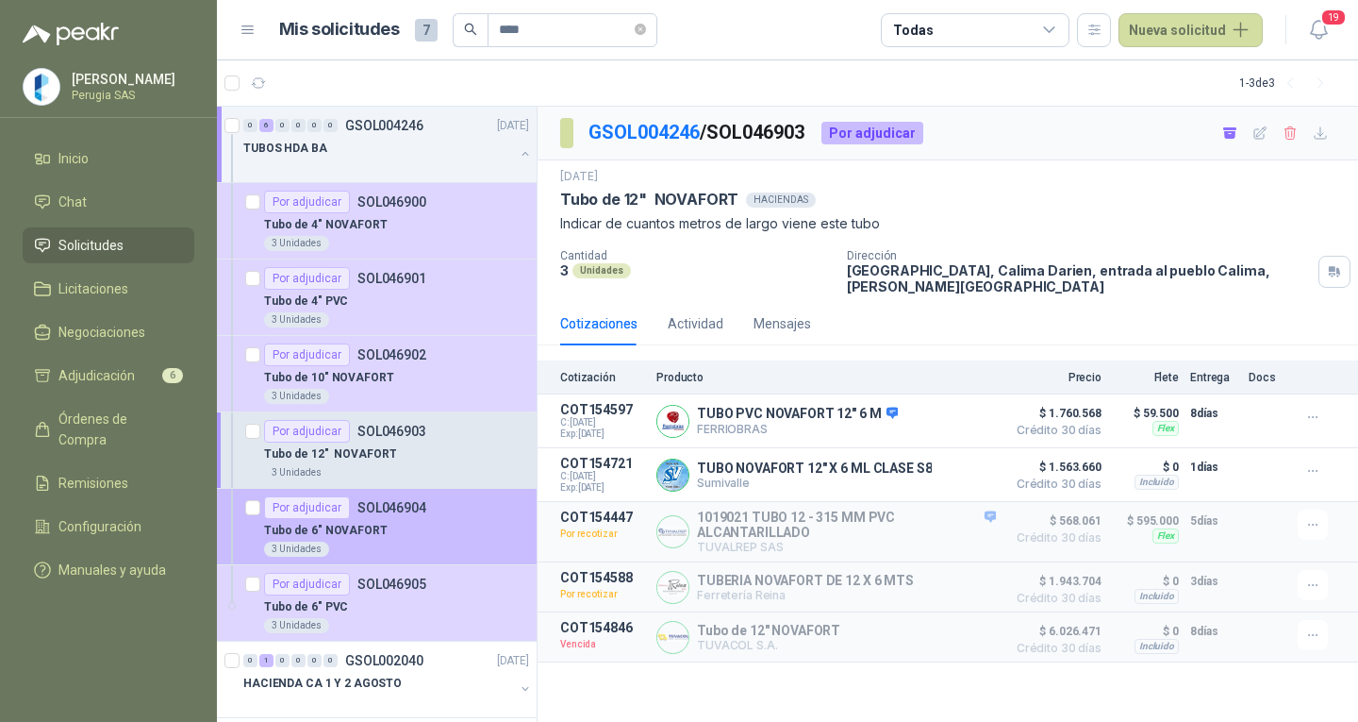
click at [361, 523] on p "Tubo de 6" NOVAFORT" at bounding box center [326, 531] width 124 height 18
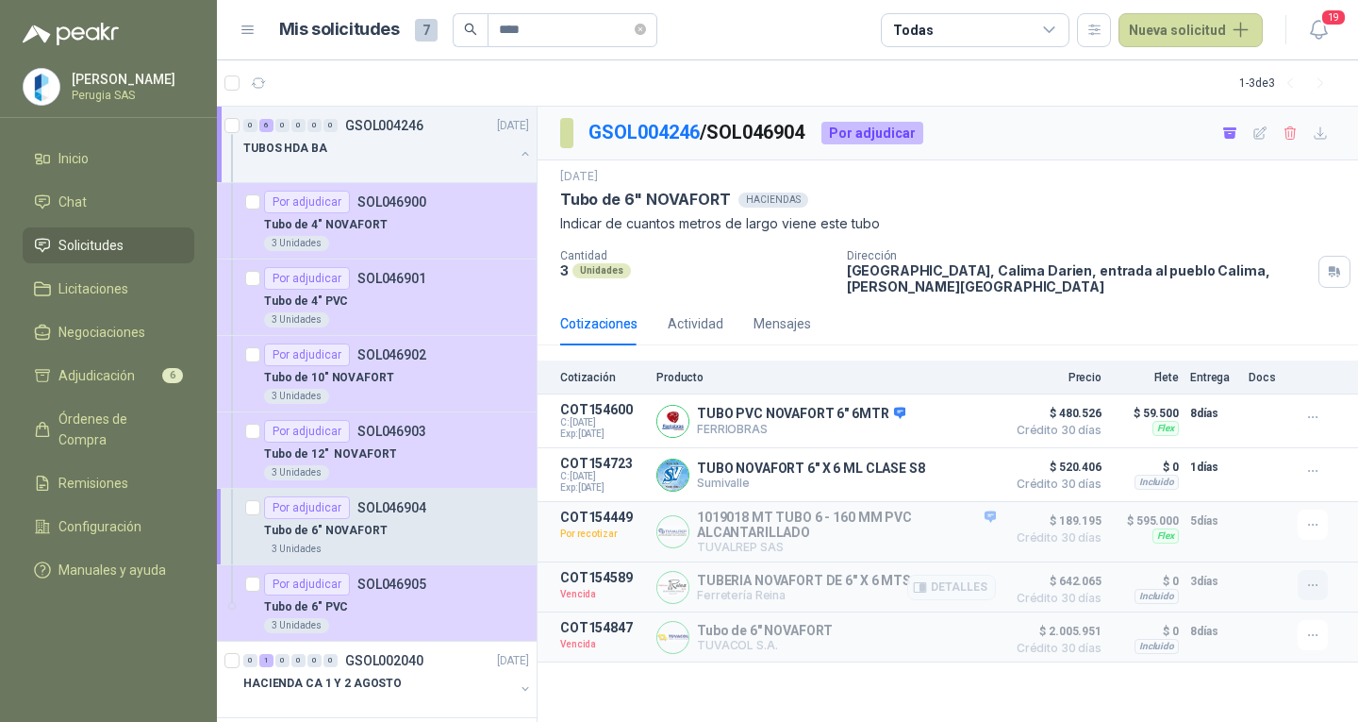
click at [1306, 582] on icon "button" at bounding box center [1313, 585] width 16 height 16
click at [1264, 542] on button "Solicitar Recotización" at bounding box center [1275, 547] width 151 height 30
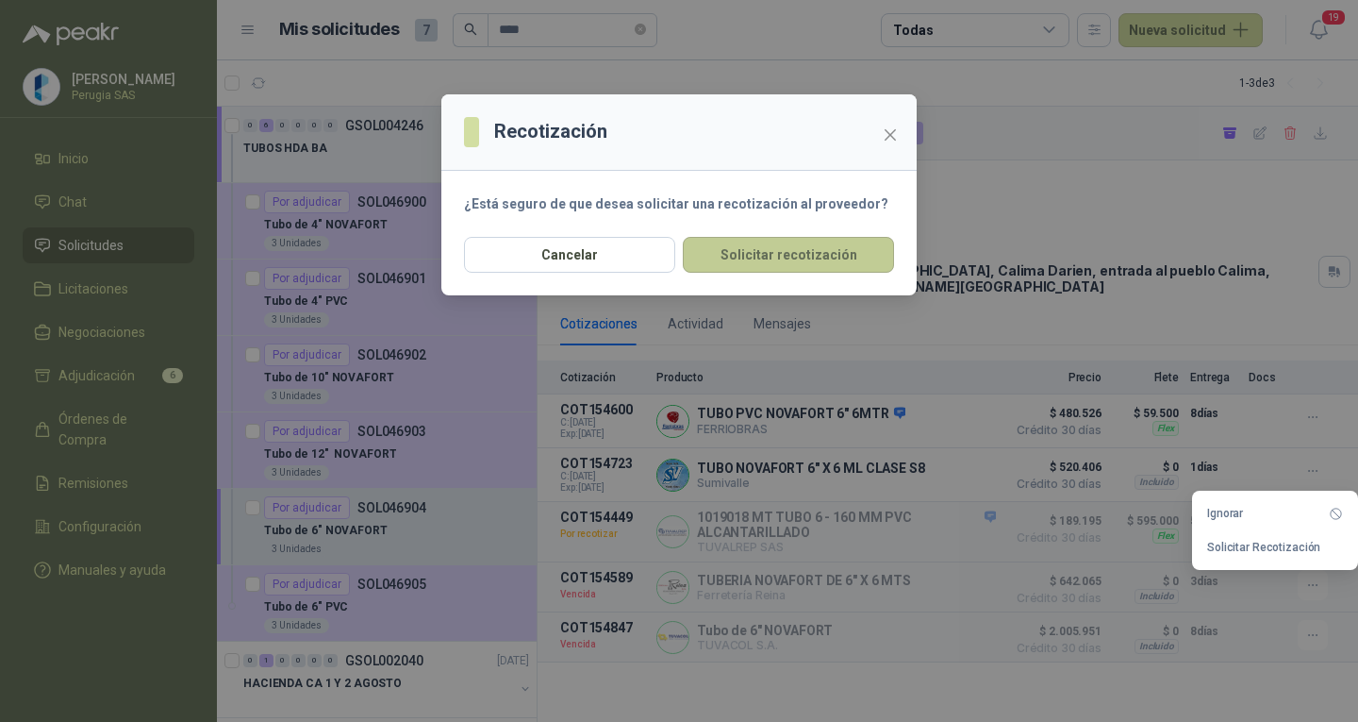
click at [819, 257] on button "Solicitar recotización" at bounding box center [788, 255] width 211 height 36
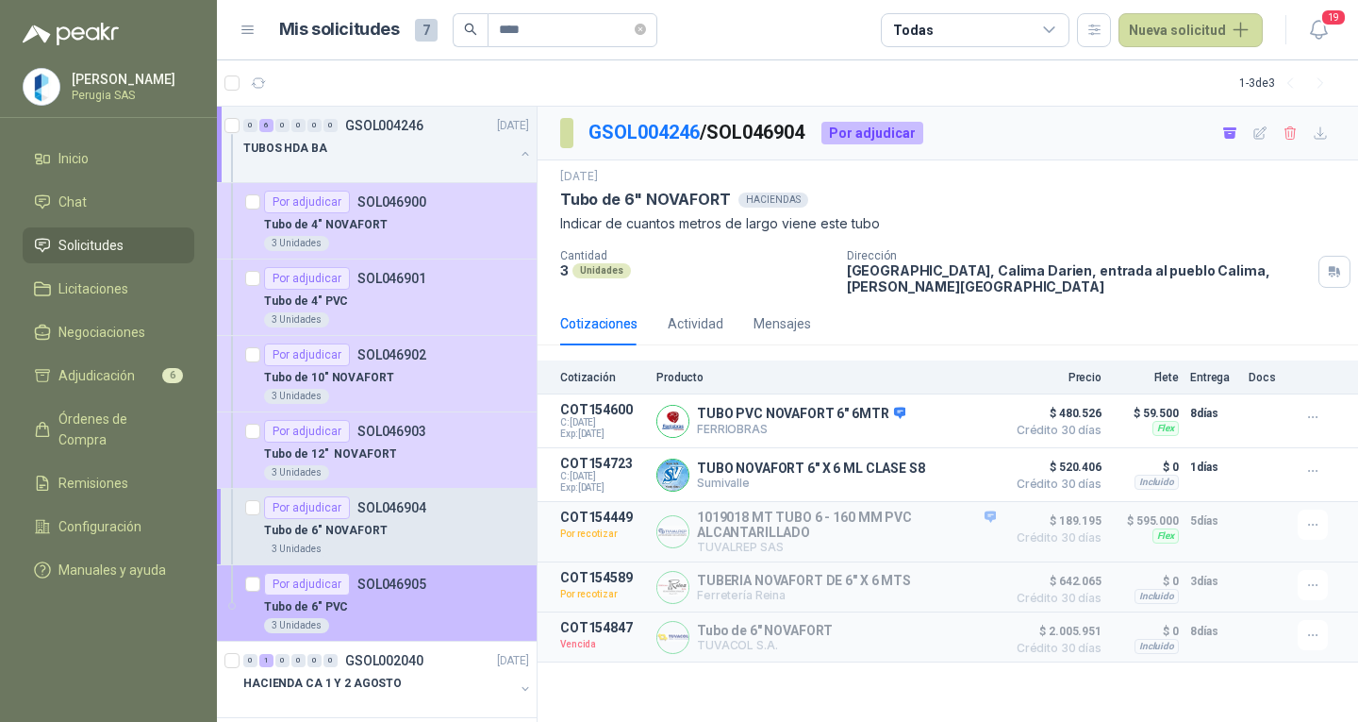
click at [378, 609] on div "Tubo de 6" PVC" at bounding box center [396, 606] width 265 height 23
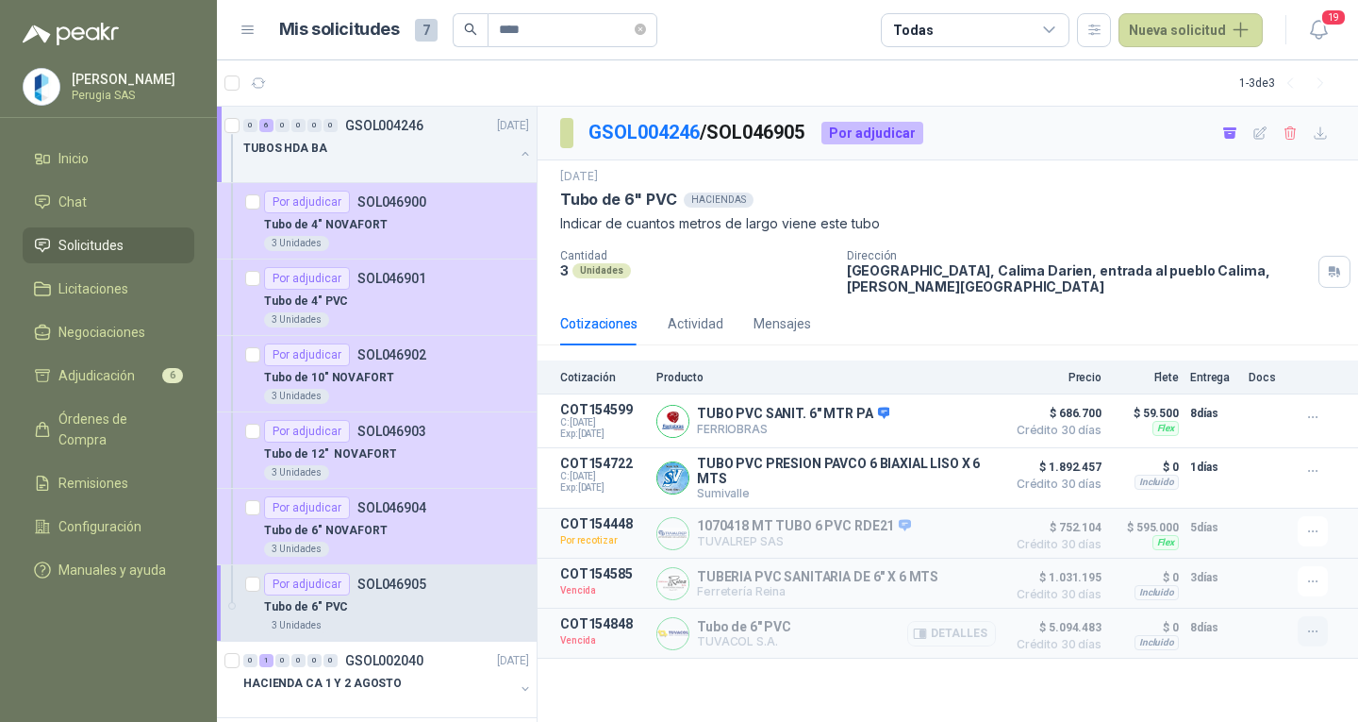
click at [1309, 639] on icon "button" at bounding box center [1313, 631] width 16 height 16
click at [1302, 591] on button "Solicitar Recotización" at bounding box center [1275, 594] width 151 height 30
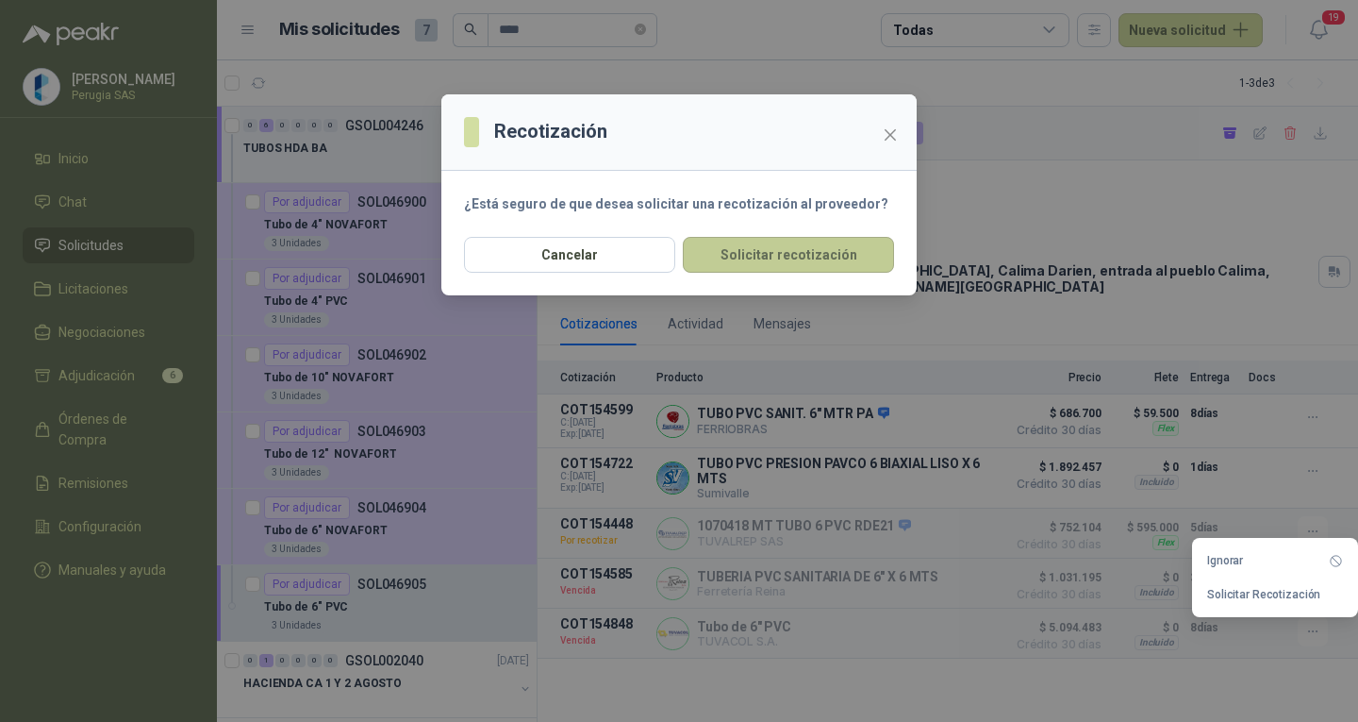
click at [772, 245] on button "Solicitar recotización" at bounding box center [788, 255] width 211 height 36
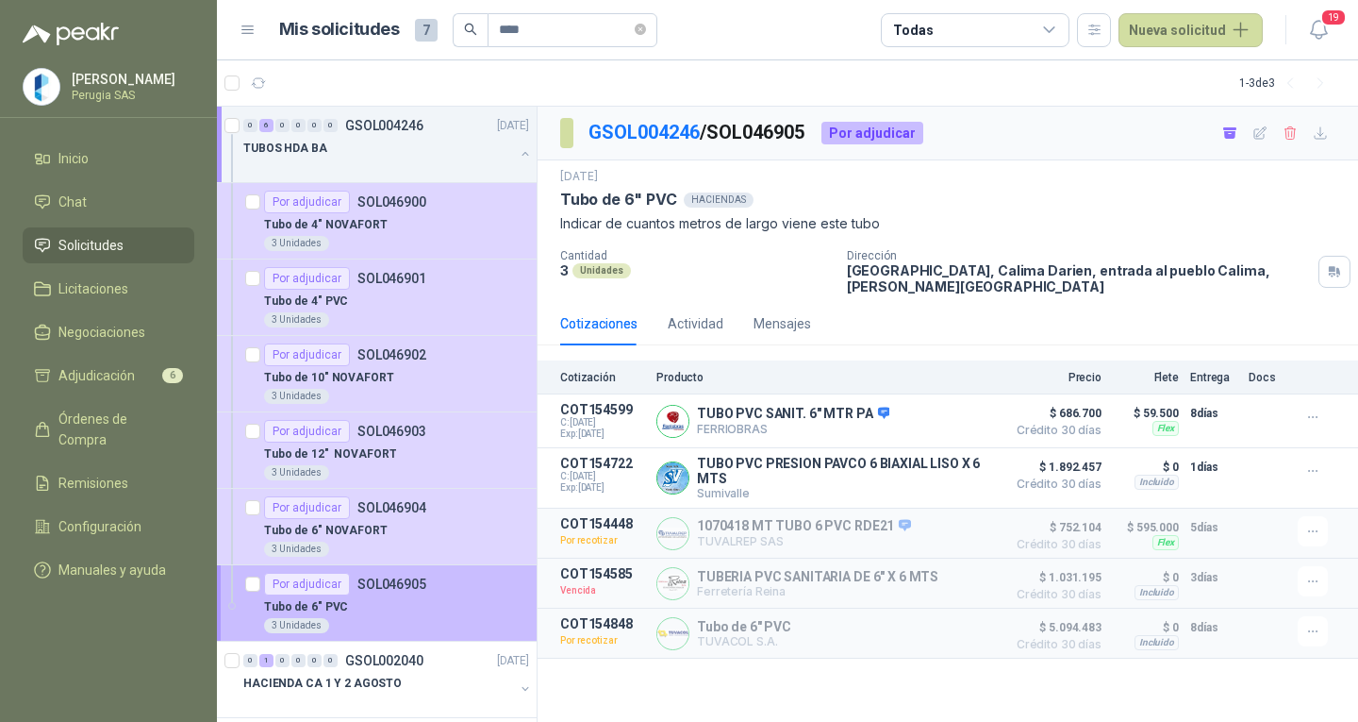
click at [346, 614] on div "Tubo de 6" PVC" at bounding box center [396, 606] width 265 height 23
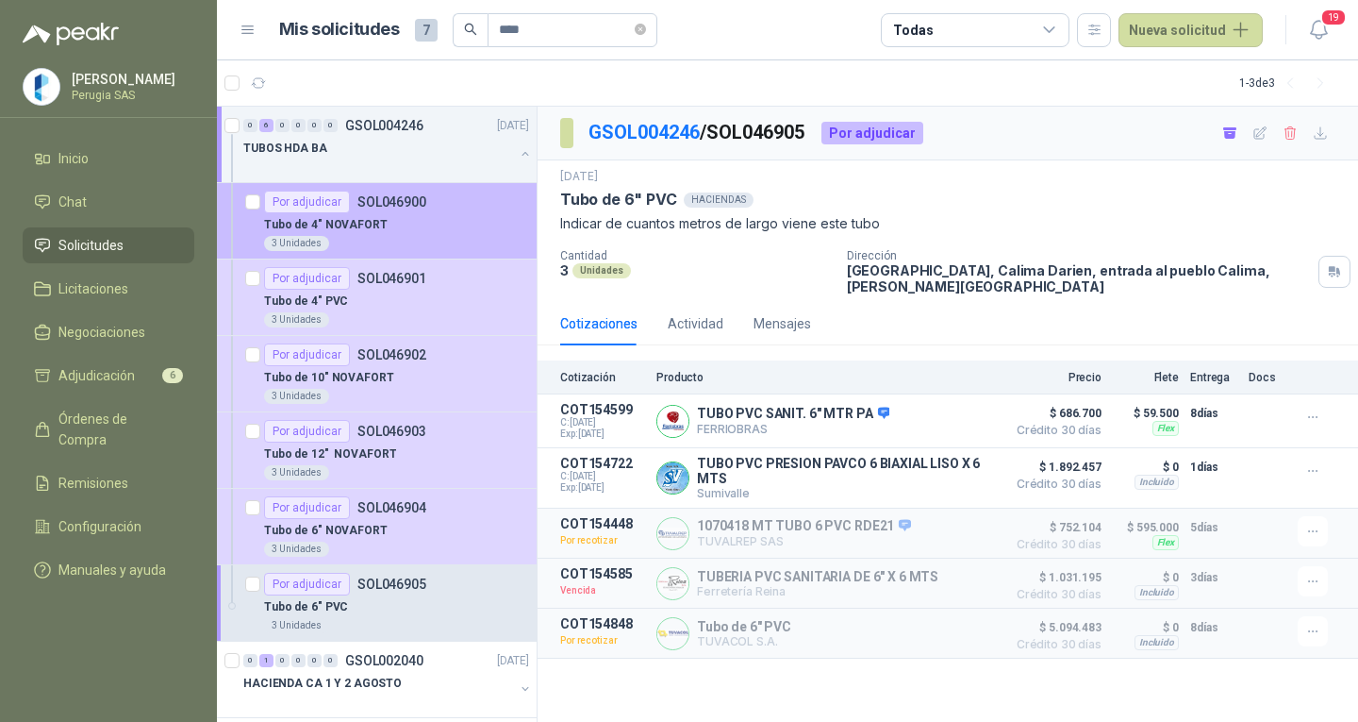
click at [369, 231] on p "Tubo de 4" NOVAFORT" at bounding box center [326, 225] width 124 height 18
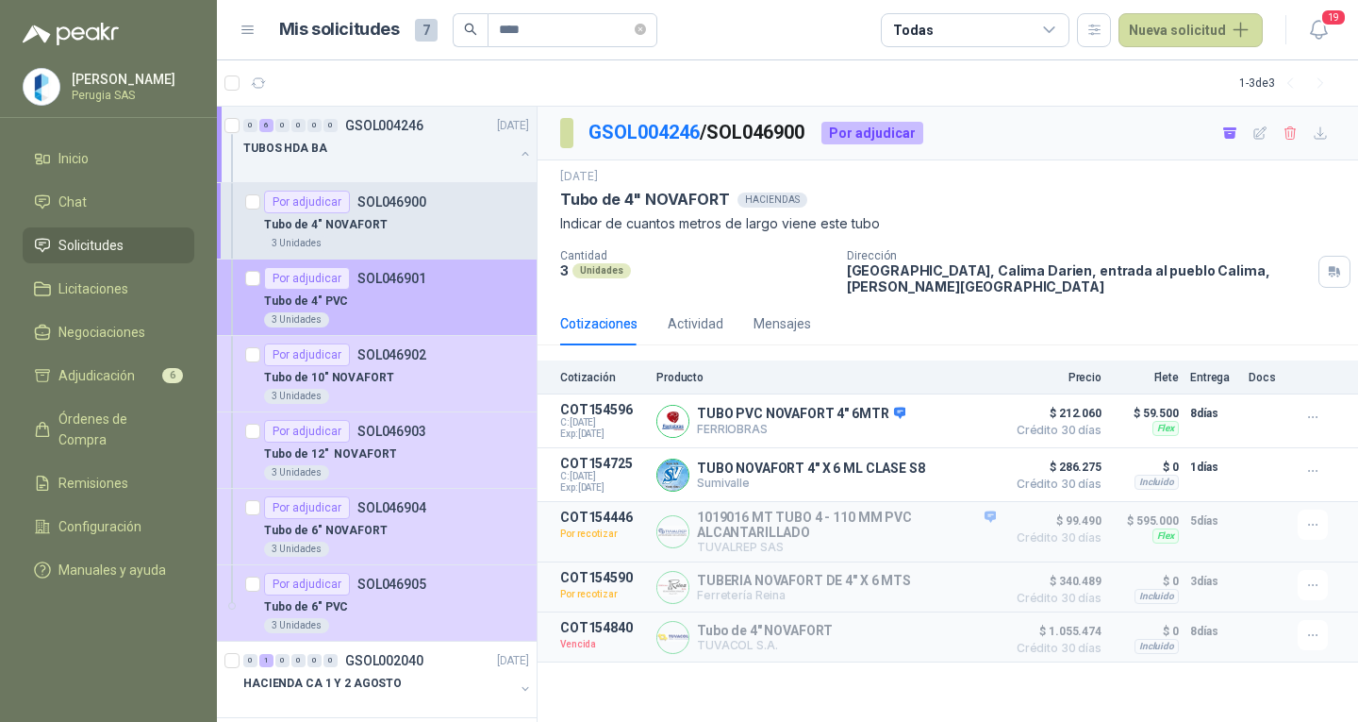
click at [371, 282] on p "SOL046901" at bounding box center [391, 278] width 69 height 13
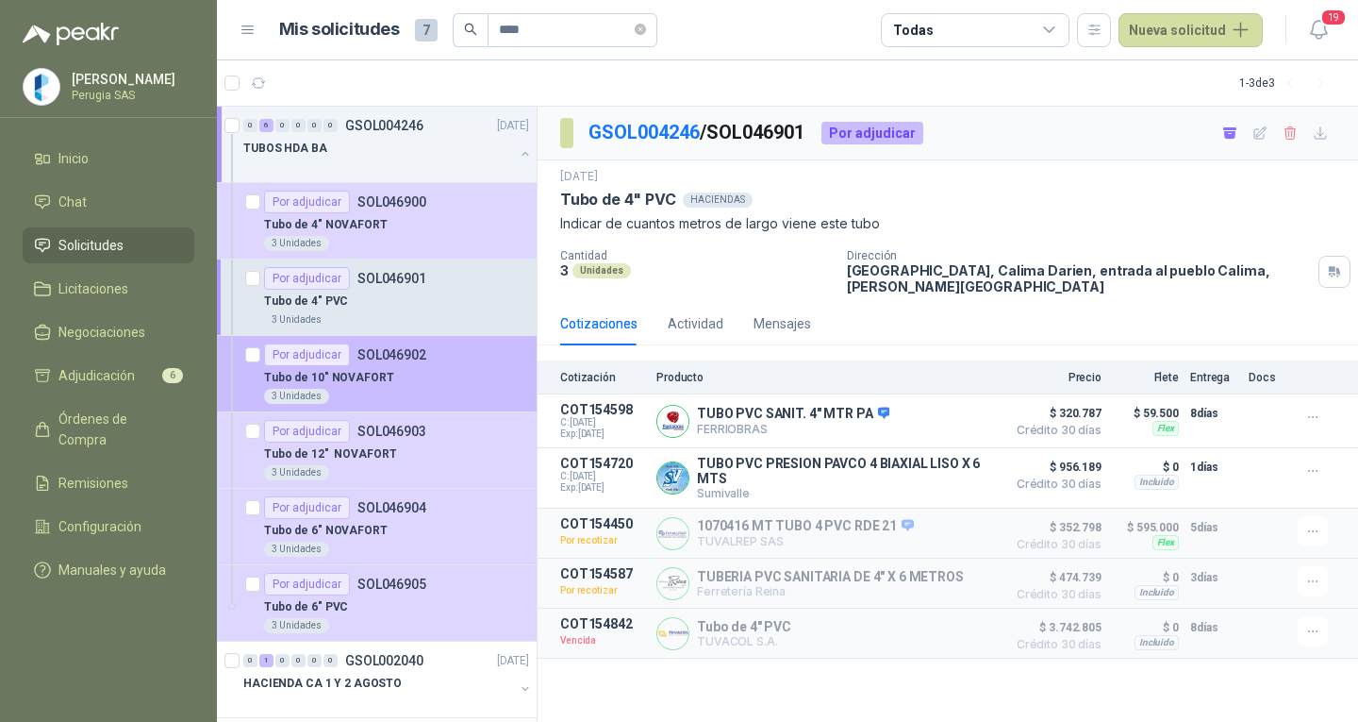
click at [379, 379] on p "Tubo de 10" NOVAFORT" at bounding box center [329, 378] width 130 height 18
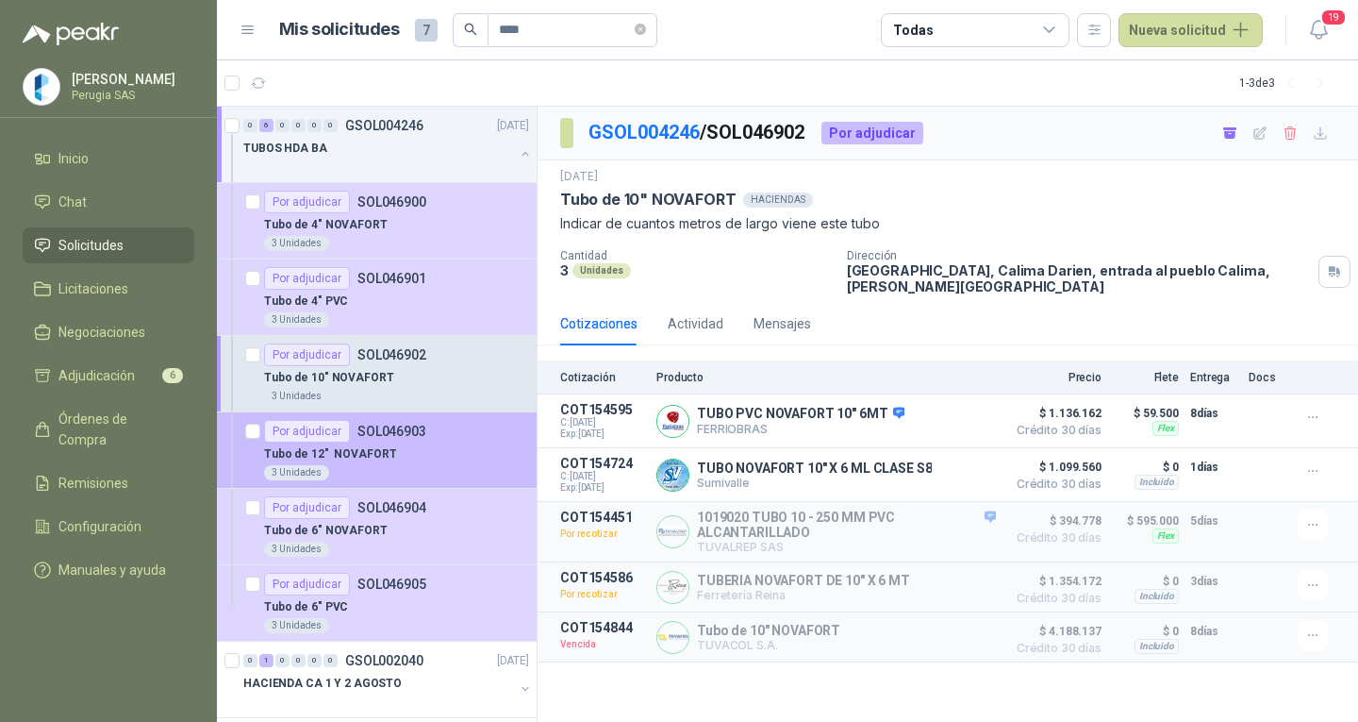
click at [376, 452] on p "Tubo de 12" NOVAFORT" at bounding box center [330, 454] width 132 height 18
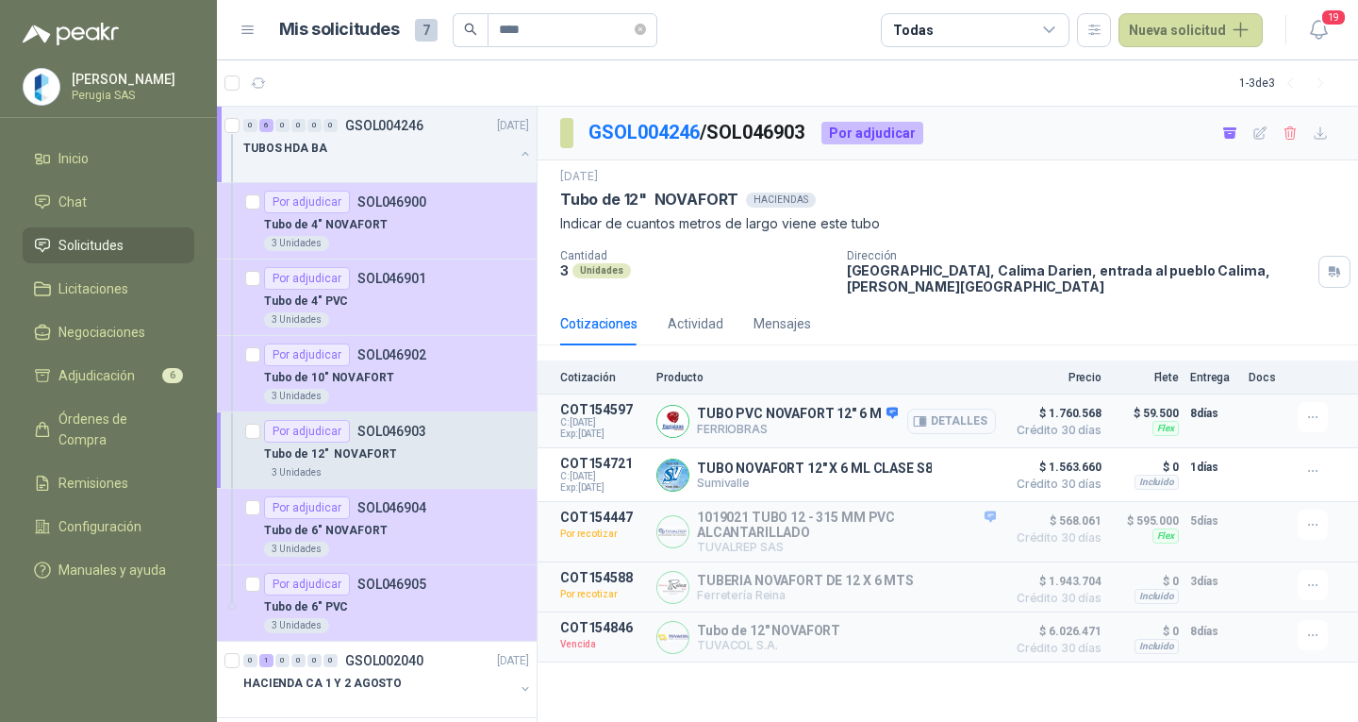
click at [1063, 416] on span "$ 1.760.568" at bounding box center [1054, 413] width 94 height 23
click at [958, 417] on button "Detalles" at bounding box center [951, 420] width 89 height 25
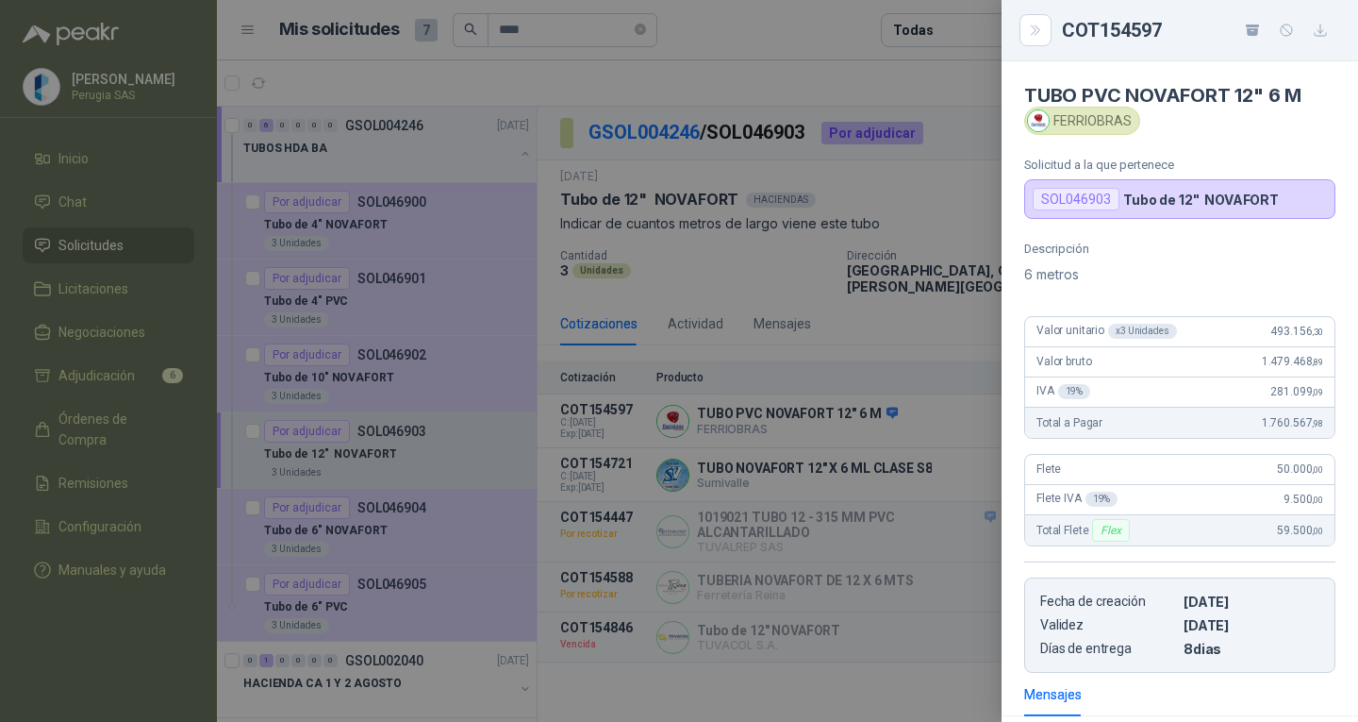
click at [888, 331] on div at bounding box center [679, 361] width 1358 height 722
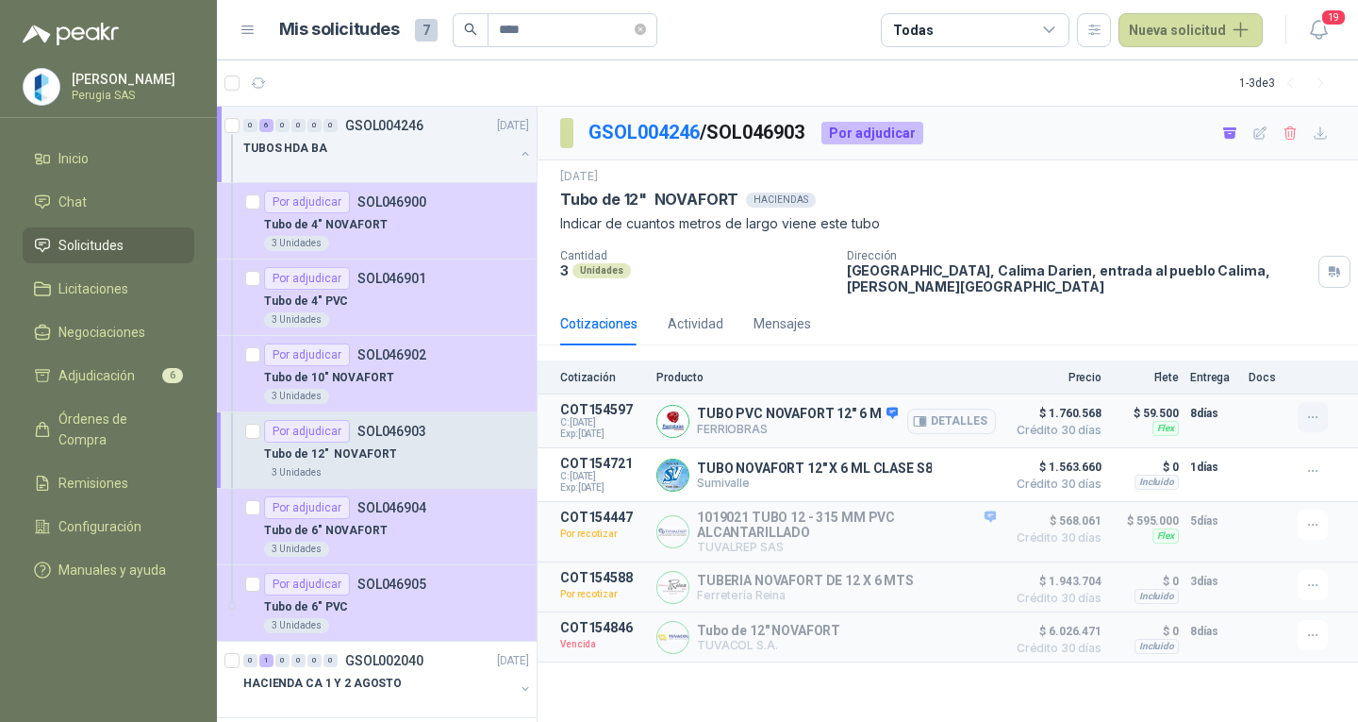
click at [1321, 424] on button "button" at bounding box center [1313, 417] width 30 height 30
click at [1319, 424] on icon "button" at bounding box center [1313, 417] width 16 height 16
